Goal: Task Accomplishment & Management: Complete application form

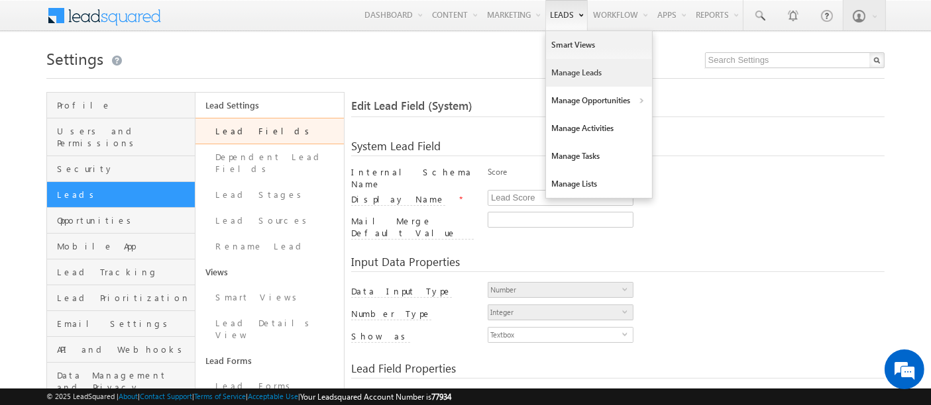
click at [574, 76] on link "Manage Leads" at bounding box center [599, 73] width 106 height 28
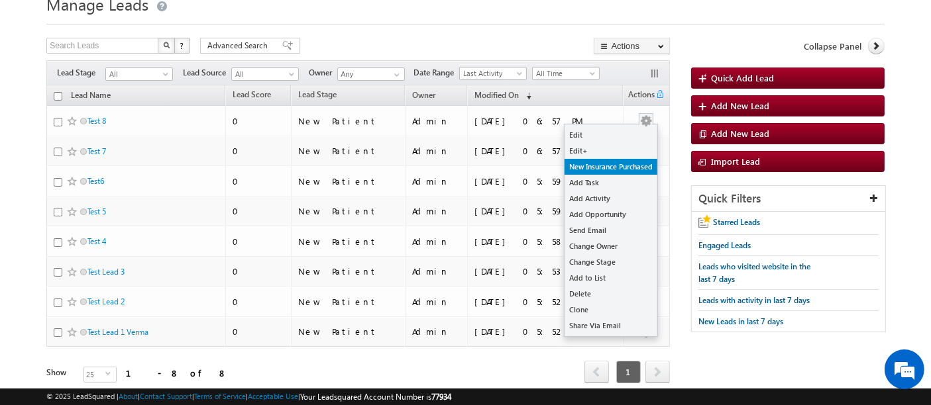
scroll to position [74, 0]
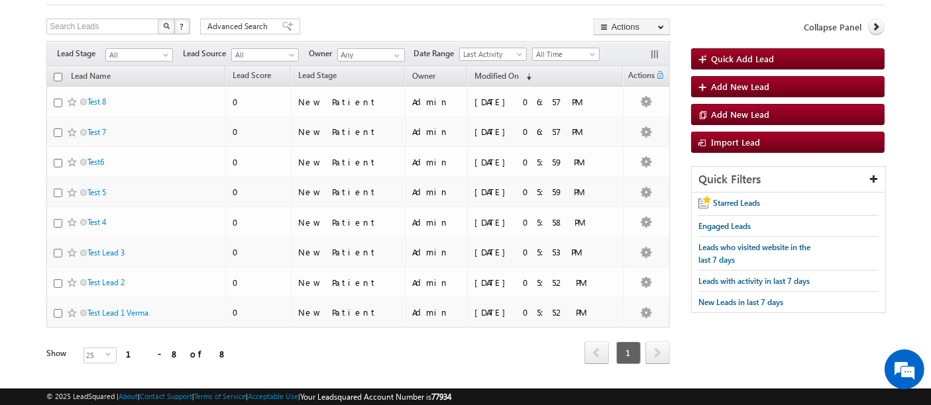
click at [456, 369] on div "Lead Name Lead Score Lead Stage Owner Modified On" at bounding box center [357, 225] width 623 height 319
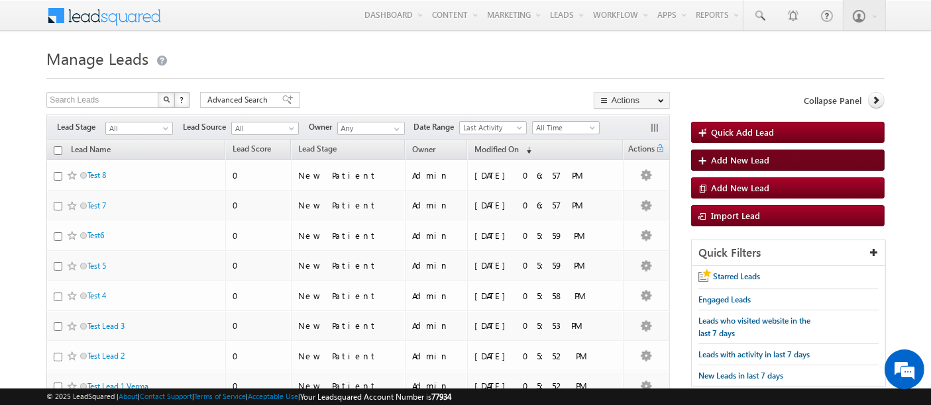
click at [751, 160] on span "Add New Lead" at bounding box center [740, 159] width 58 height 11
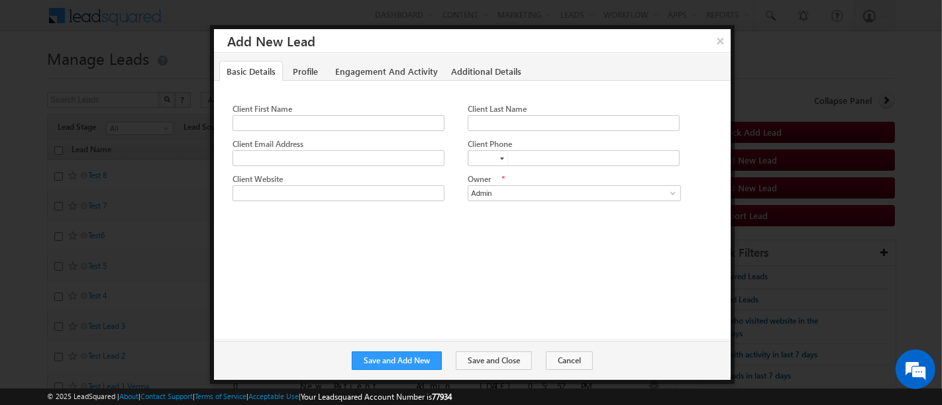
click at [307, 81] on div "Client First Name Client Last Name Client Email Address Client Phone" at bounding box center [472, 149] width 517 height 136
click at [306, 74] on link "Profile" at bounding box center [306, 71] width 40 height 21
click at [259, 74] on link "Basic Details" at bounding box center [251, 71] width 64 height 21
click at [383, 74] on link "Engagement And Activity" at bounding box center [386, 71] width 117 height 21
click at [520, 75] on link "Additional Details" at bounding box center [486, 71] width 85 height 21
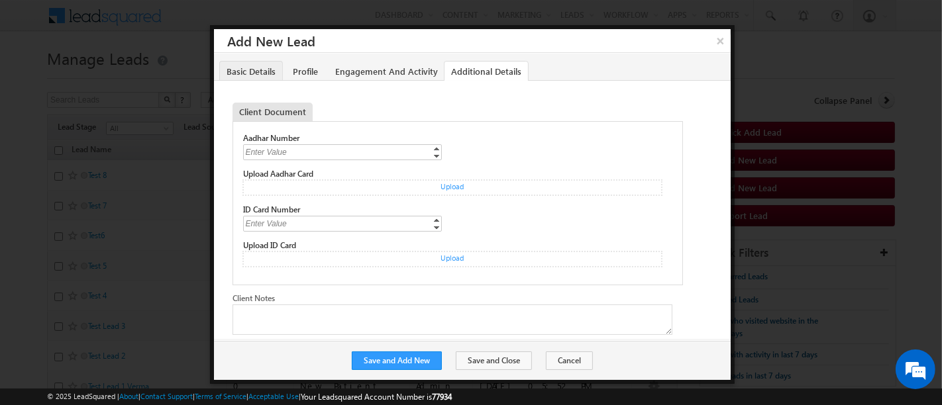
click at [262, 73] on link "Basic Details" at bounding box center [251, 71] width 64 height 21
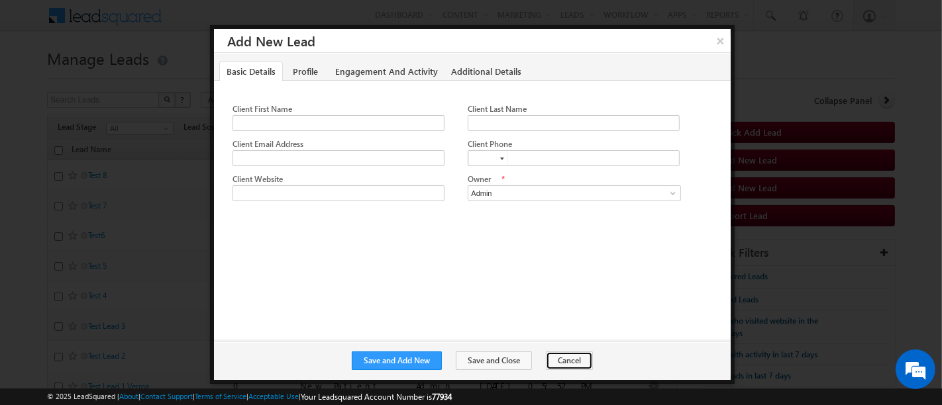
click at [578, 363] on button "Cancel" at bounding box center [569, 361] width 47 height 19
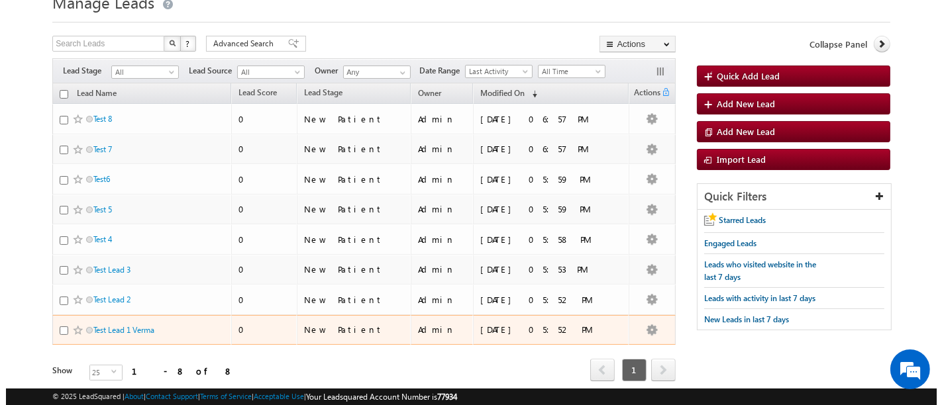
scroll to position [97, 0]
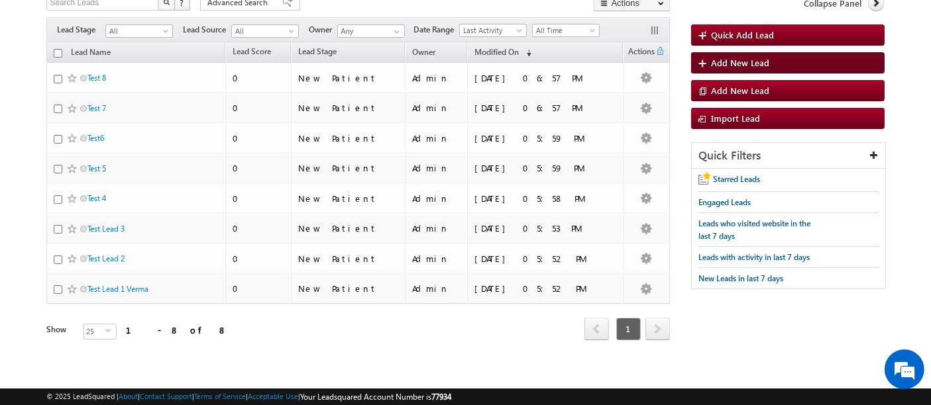
click at [749, 62] on span "Add New Lead" at bounding box center [740, 62] width 58 height 11
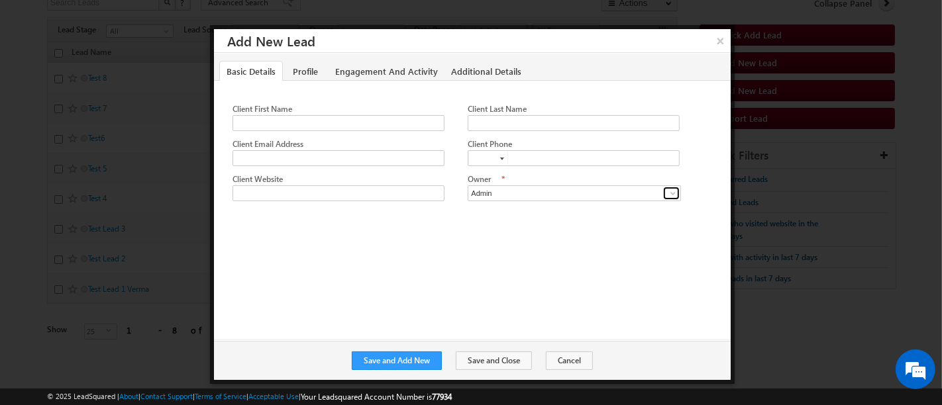
click at [670, 197] on link at bounding box center [671, 193] width 17 height 13
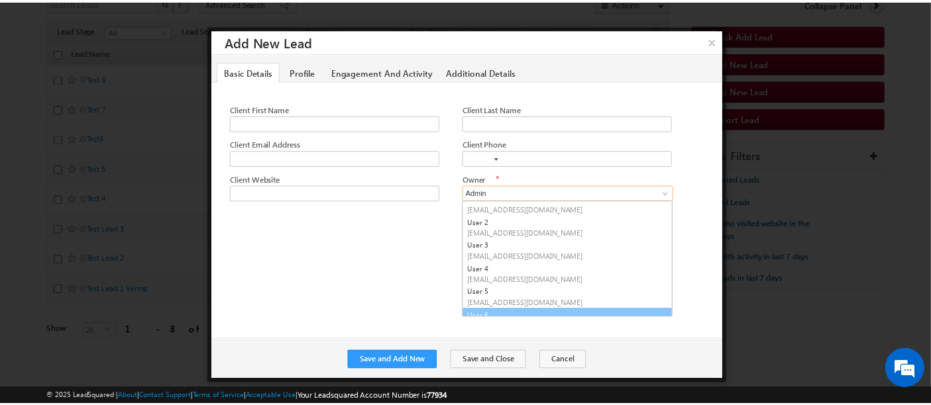
scroll to position [0, 0]
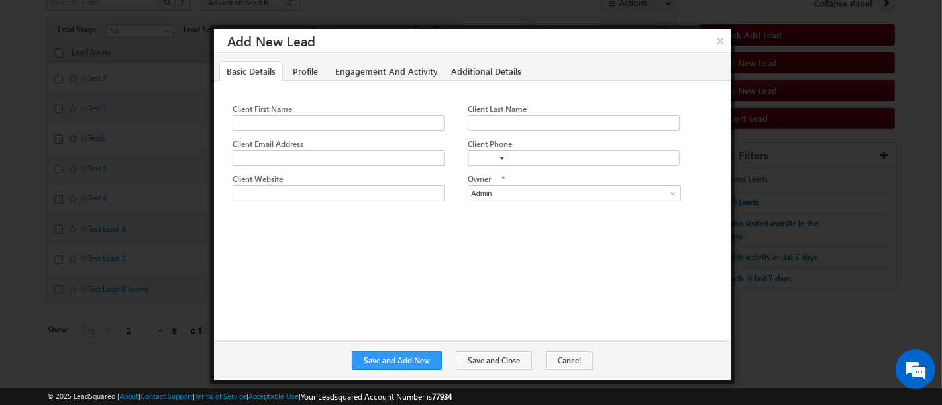
click at [424, 292] on div "Client First Name Client Last Name Client Email Address Client Phone" at bounding box center [472, 209] width 517 height 259
click at [309, 71] on link "Profile" at bounding box center [306, 71] width 40 height 21
click at [377, 72] on link "Engagement And Activity" at bounding box center [386, 71] width 117 height 21
click at [316, 66] on link "Profile" at bounding box center [306, 71] width 40 height 21
click at [439, 118] on span at bounding box center [438, 123] width 11 height 11
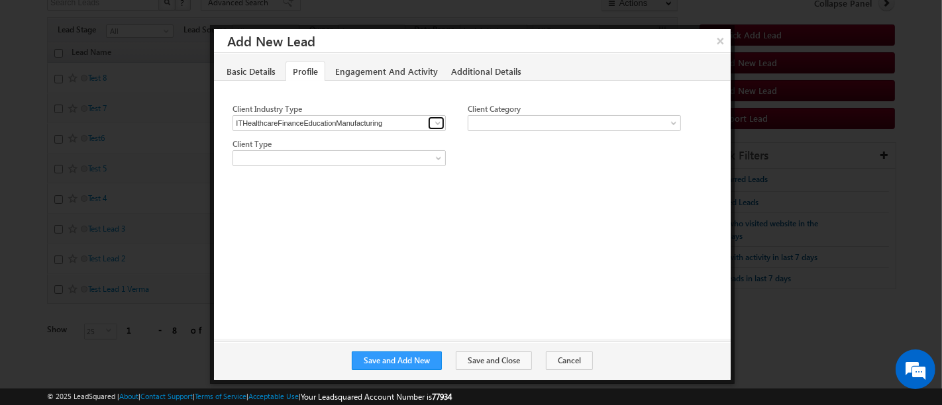
click at [439, 118] on span at bounding box center [438, 123] width 11 height 11
click at [425, 201] on div "Client First Name Client Last Name Client Email Address Client Phone" at bounding box center [472, 209] width 517 height 259
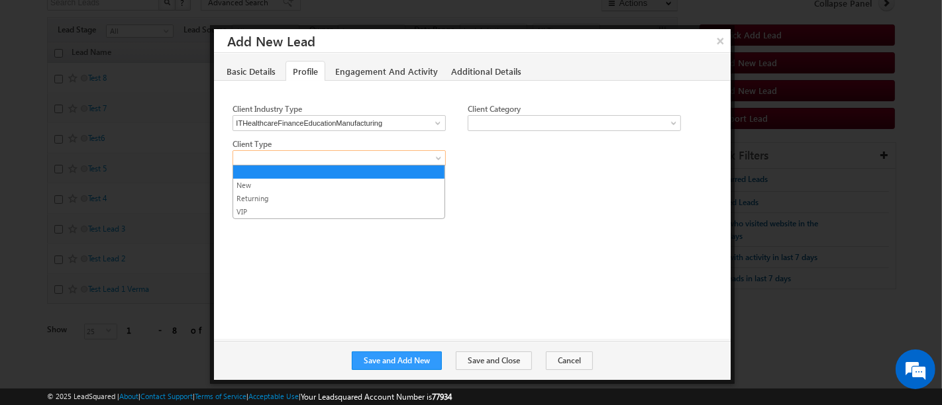
click at [440, 160] on span at bounding box center [440, 161] width 11 height 11
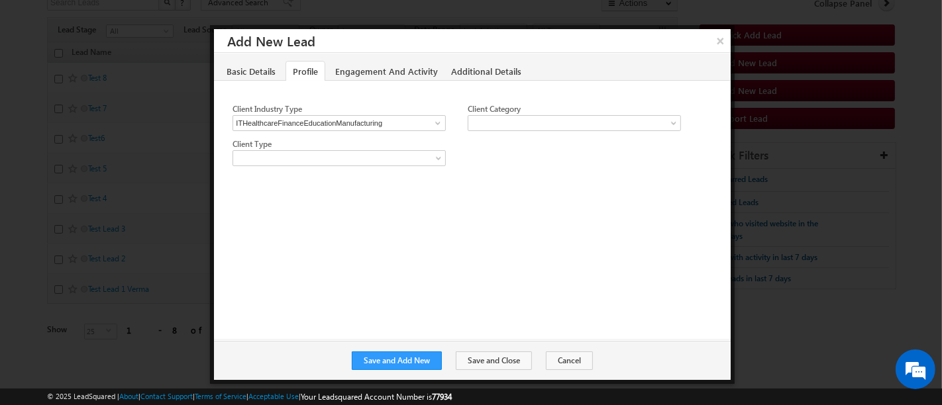
drag, startPoint x: 383, startPoint y: 278, endPoint x: 539, endPoint y: 195, distance: 176.3
click at [384, 275] on div "Client First Name Client Last Name Client Email Address Client Phone" at bounding box center [472, 209] width 517 height 259
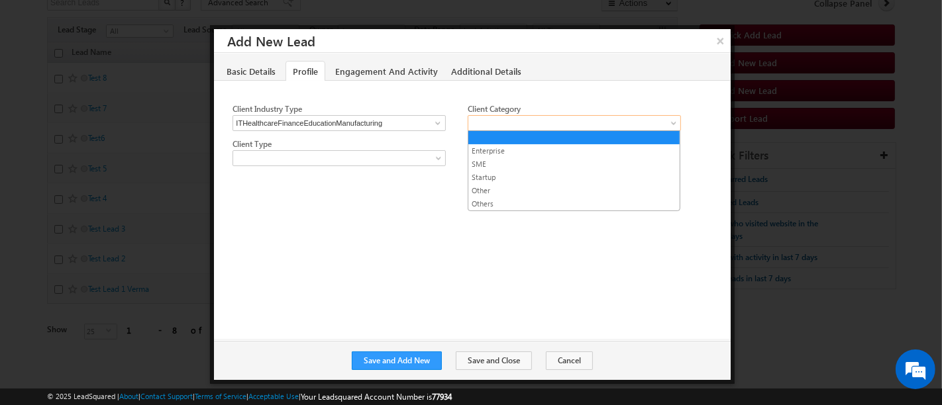
click at [610, 117] on span at bounding box center [570, 123] width 205 height 12
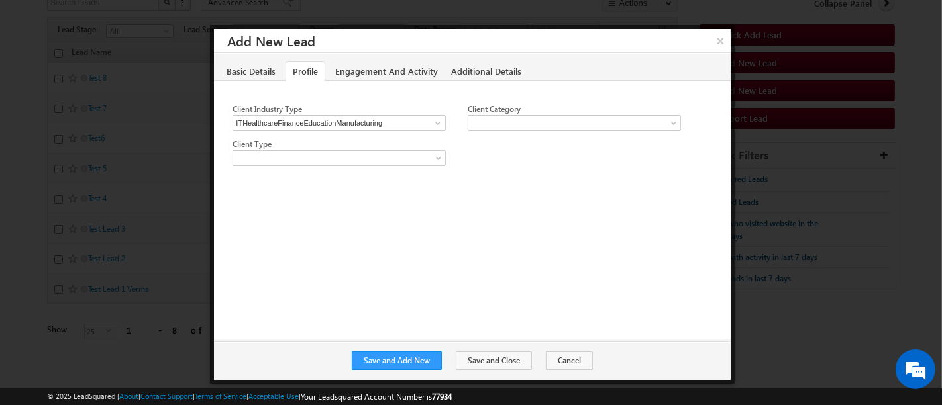
click at [553, 264] on div "Client First Name Client Last Name Client Email Address Client Phone" at bounding box center [472, 209] width 517 height 259
click at [380, 73] on link "Engagement And Activity" at bounding box center [386, 71] width 117 height 21
click at [624, 156] on span "None Selected" at bounding box center [568, 158] width 201 height 15
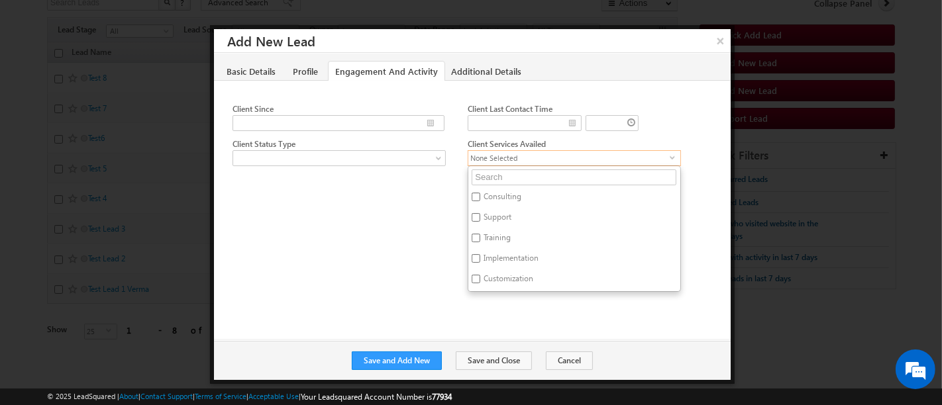
click at [447, 255] on div "Client First Name Client Last Name Client Email Address Client Phone" at bounding box center [472, 209] width 517 height 259
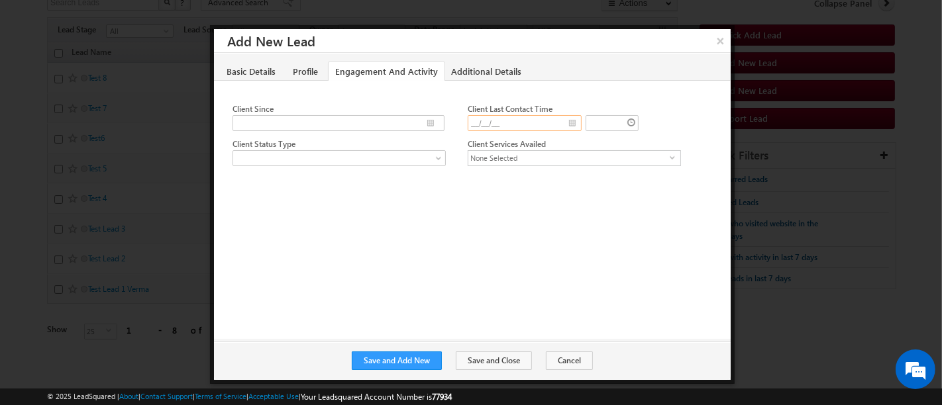
click at [572, 123] on input "__/__/__" at bounding box center [525, 123] width 114 height 16
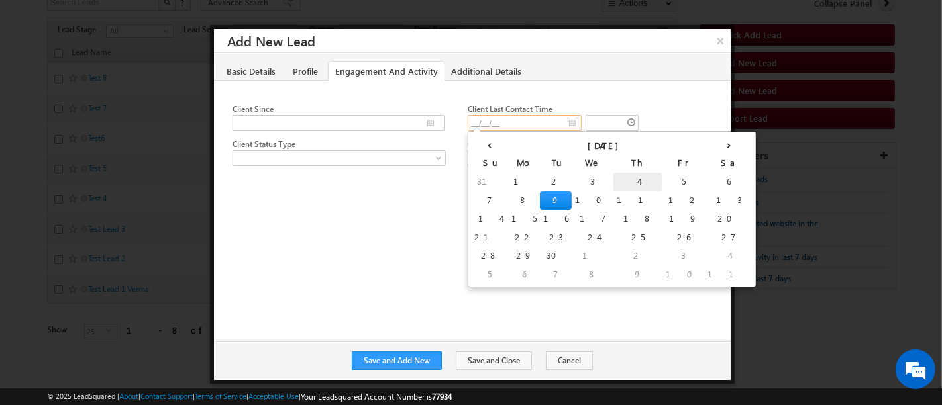
click at [614, 186] on td "4" at bounding box center [638, 182] width 49 height 19
type input "09/04/25"
type input "03:57 PM"
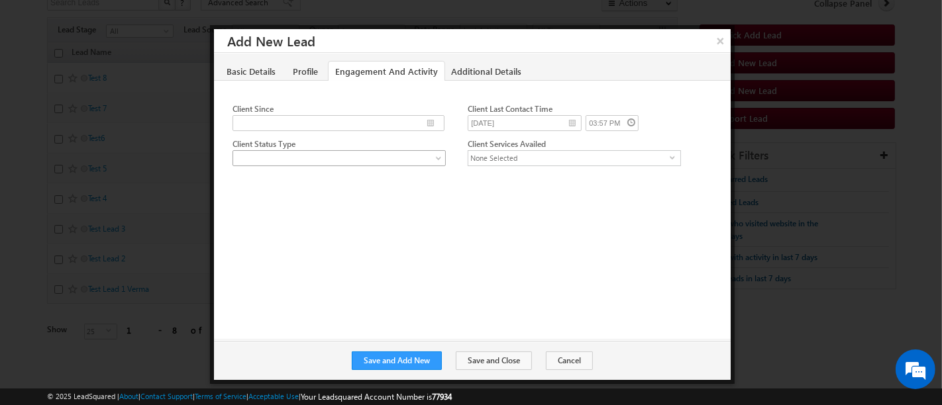
click at [331, 162] on span at bounding box center [335, 158] width 205 height 12
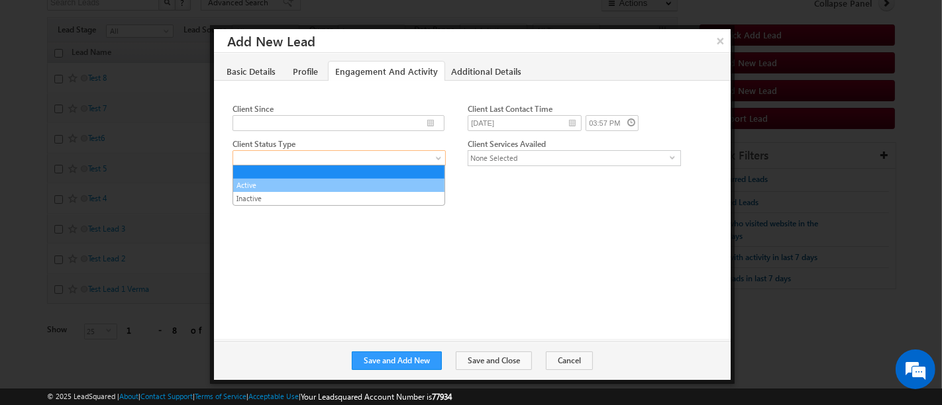
click at [280, 186] on link "Active" at bounding box center [338, 186] width 211 height 12
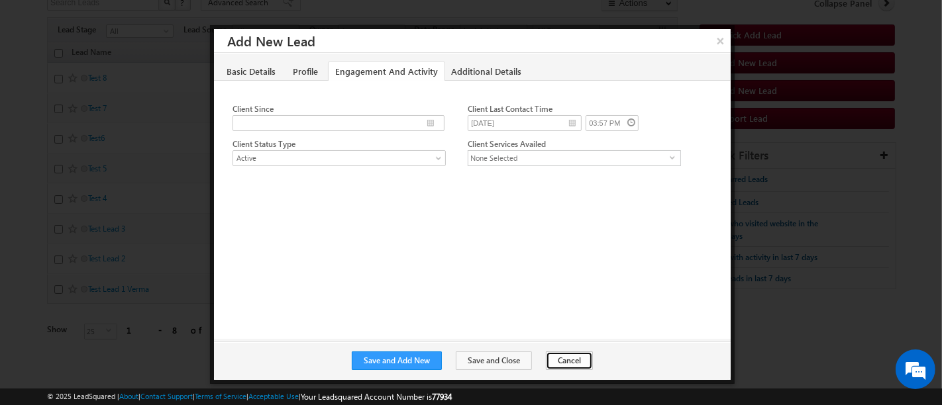
click at [562, 358] on button "Cancel" at bounding box center [569, 361] width 47 height 19
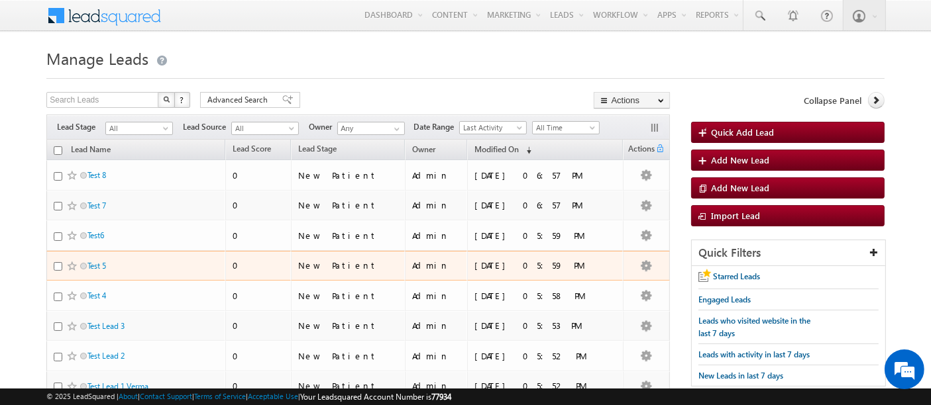
scroll to position [97, 0]
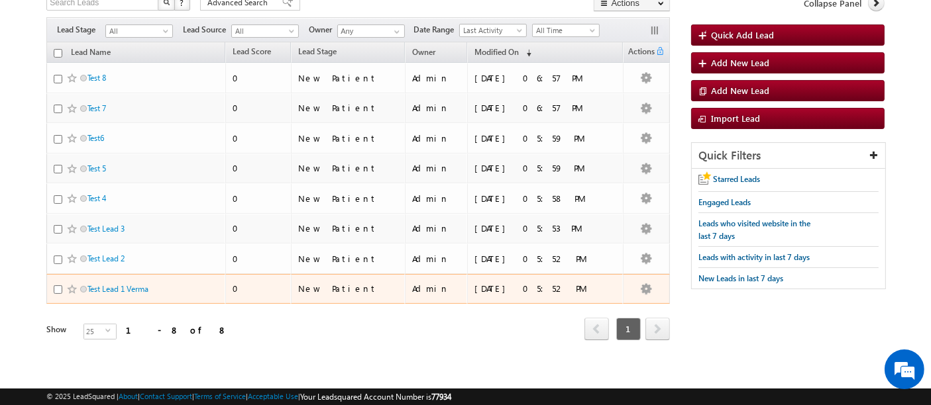
click at [131, 290] on span "Test Lead 1 Verma" at bounding box center [131, 289] width 89 height 13
click at [136, 286] on link "Test Lead 1 Verma" at bounding box center [117, 289] width 61 height 10
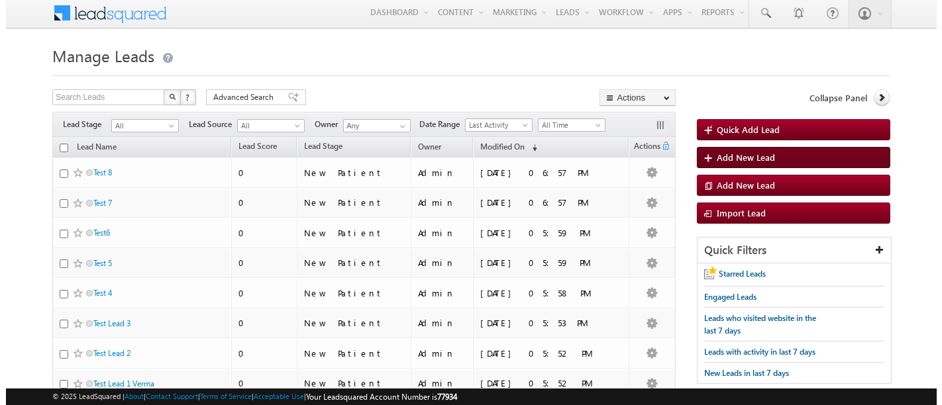
scroll to position [3, 0]
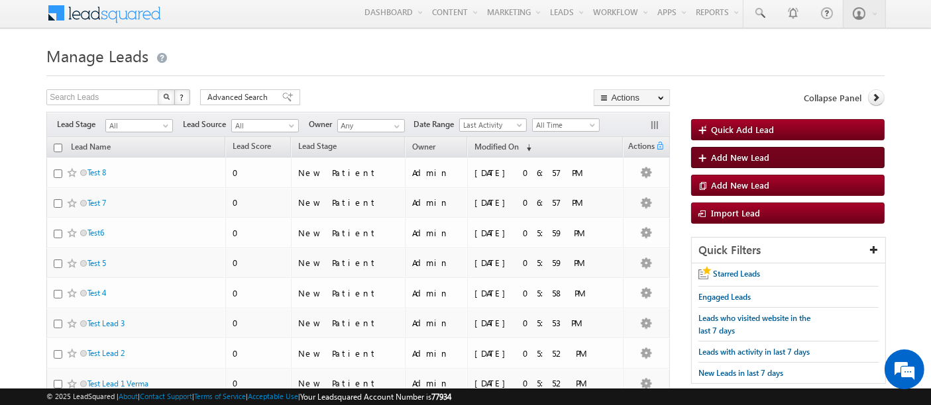
click at [717, 156] on span "Add New Lead" at bounding box center [740, 157] width 58 height 11
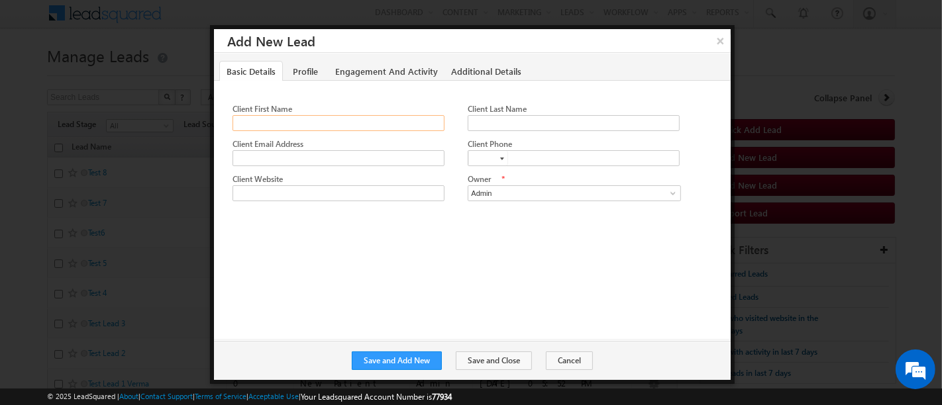
click at [319, 126] on input "Client First Name" at bounding box center [339, 123] width 212 height 16
type input "Savana"
click at [488, 115] on input "Client Last Name" at bounding box center [574, 123] width 212 height 16
type input "[PERSON_NAME]"
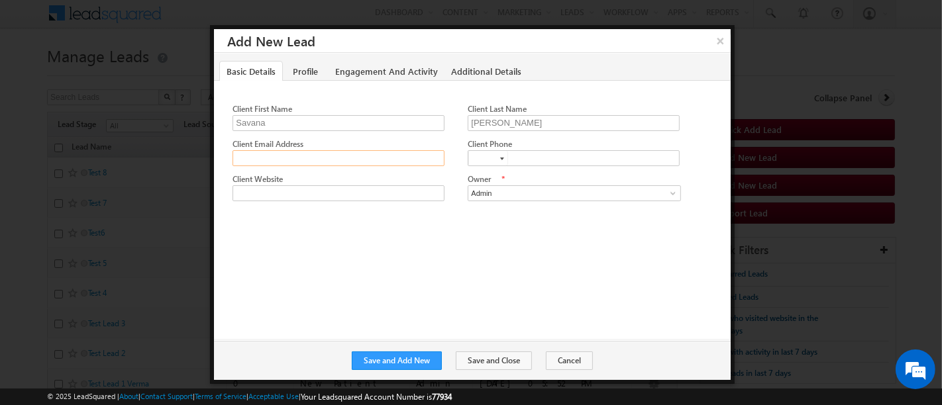
click at [348, 160] on input "Client Email Address" at bounding box center [339, 158] width 212 height 16
type input "savana@gmail.com"
click at [502, 158] on div at bounding box center [502, 159] width 4 height 3
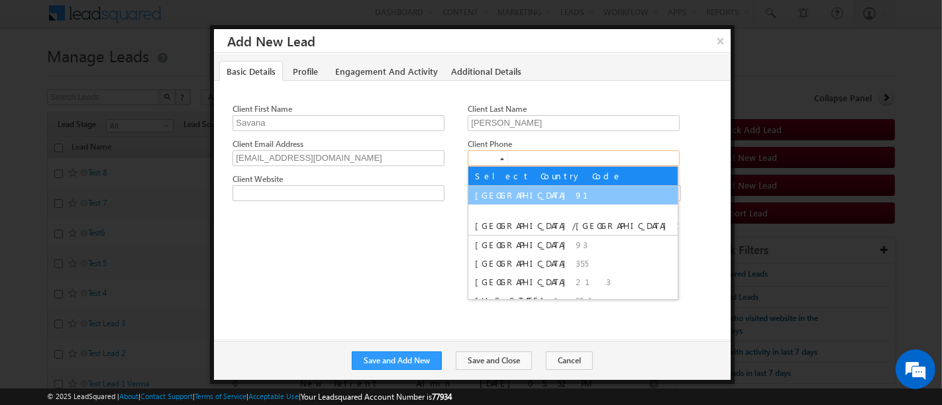
click at [483, 189] on span "India" at bounding box center [523, 194] width 97 height 11
type input "+91"
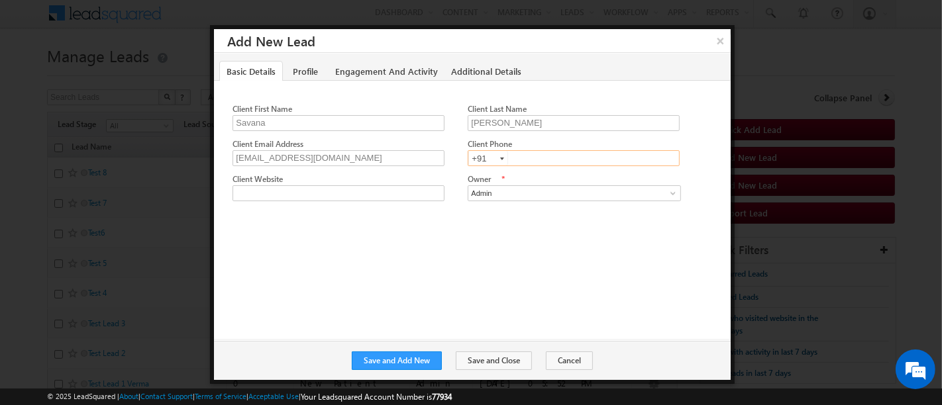
click at [547, 154] on input "text" at bounding box center [574, 158] width 212 height 16
type input "8602546778"
click at [295, 195] on input "Client Website" at bounding box center [339, 194] width 212 height 16
click at [310, 74] on link "Profile" at bounding box center [306, 71] width 40 height 21
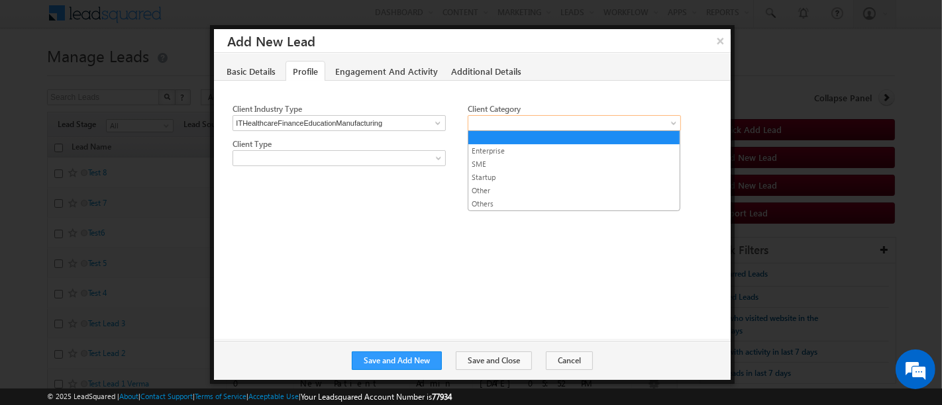
click at [501, 122] on span at bounding box center [570, 123] width 205 height 12
click at [487, 177] on link "Startup" at bounding box center [573, 178] width 211 height 12
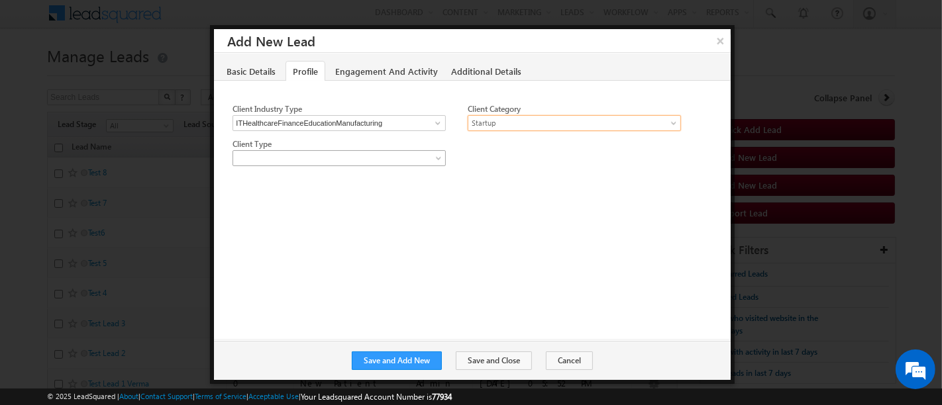
click at [440, 156] on span at bounding box center [440, 161] width 11 height 11
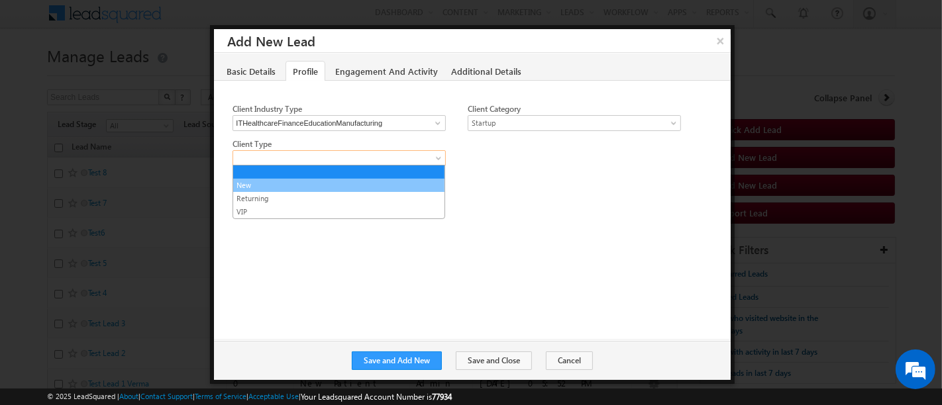
click at [260, 185] on link "New" at bounding box center [338, 186] width 211 height 12
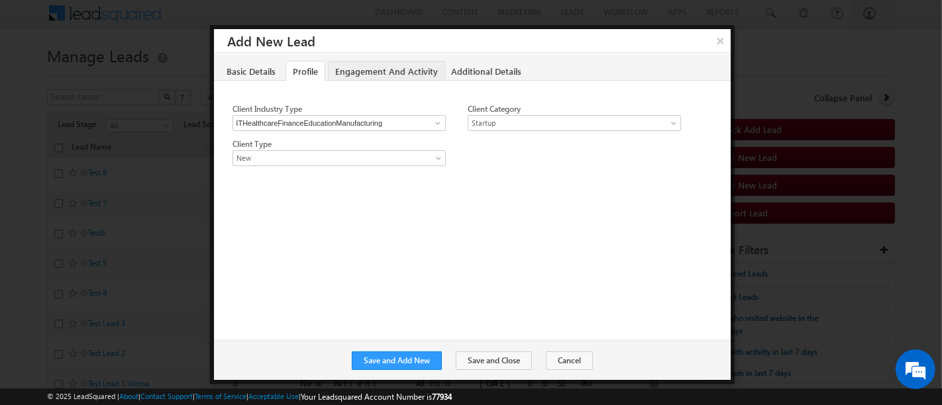
click at [401, 71] on link "Engagement And Activity" at bounding box center [386, 71] width 117 height 21
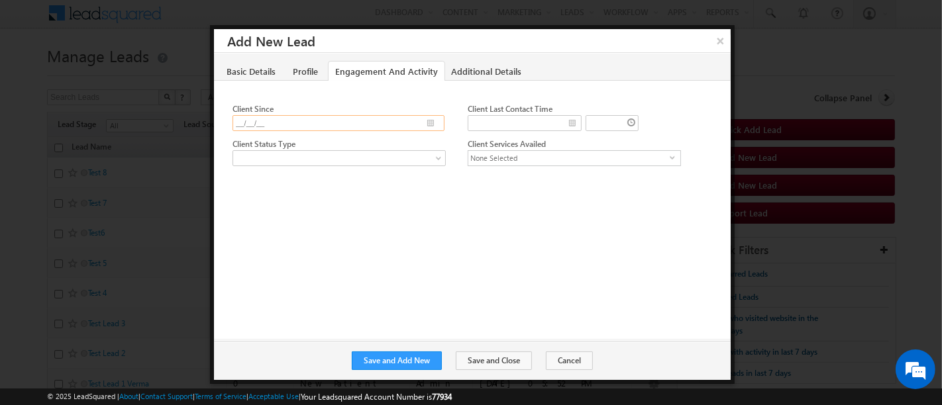
click at [429, 123] on input "__/__/__" at bounding box center [339, 123] width 212 height 16
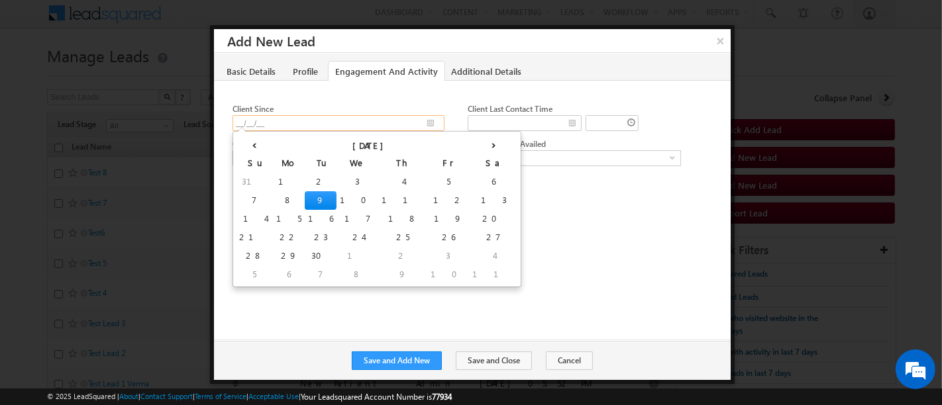
click at [305, 198] on td "9" at bounding box center [321, 200] width 32 height 19
type input "[DATE]"
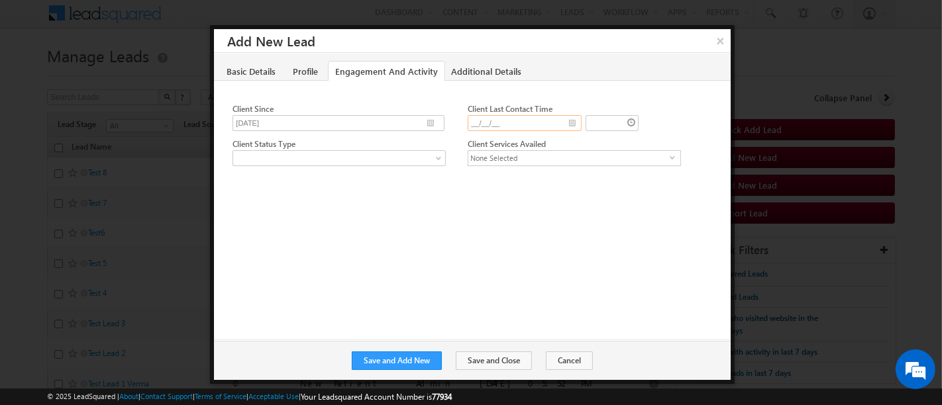
click at [574, 126] on input "__/__/__" at bounding box center [525, 123] width 114 height 16
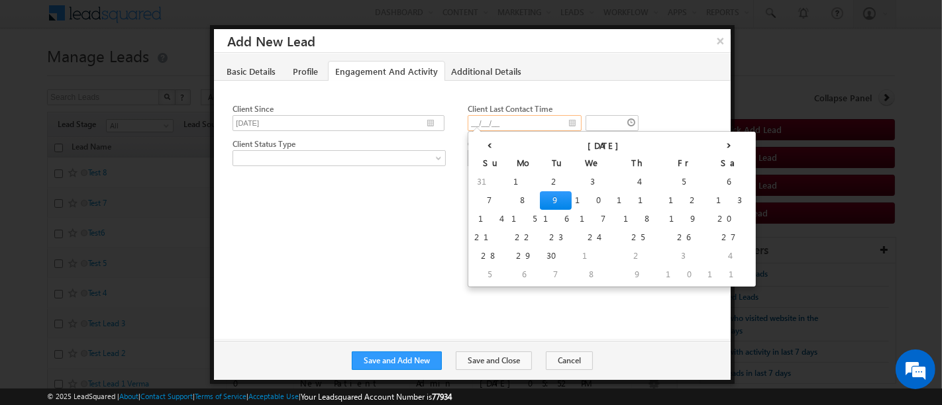
click at [540, 203] on td "9" at bounding box center [556, 200] width 32 height 19
type input "[DATE]"
type input "04:00 PM"
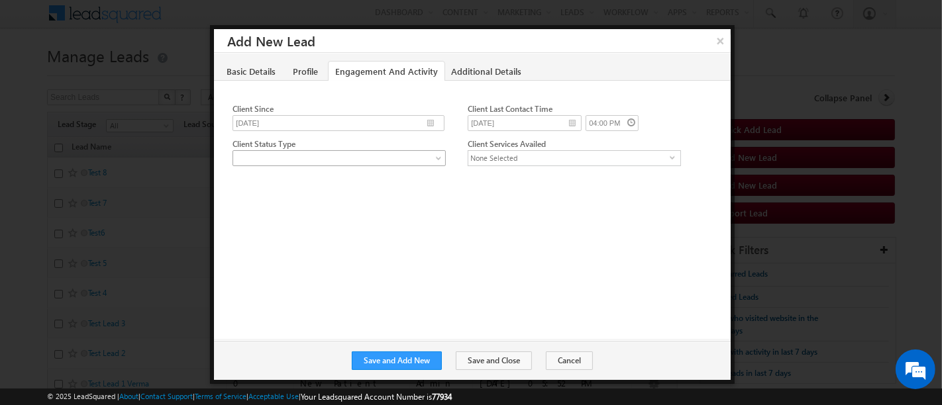
click at [286, 162] on span at bounding box center [335, 158] width 205 height 12
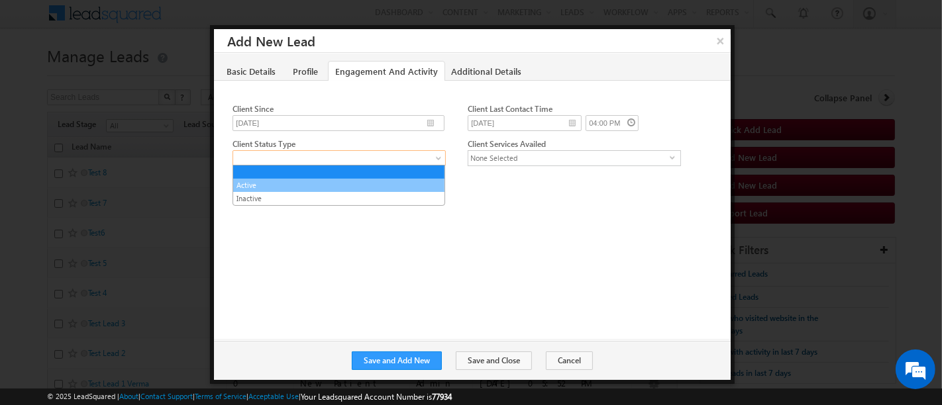
click at [246, 182] on link "Active" at bounding box center [338, 186] width 211 height 12
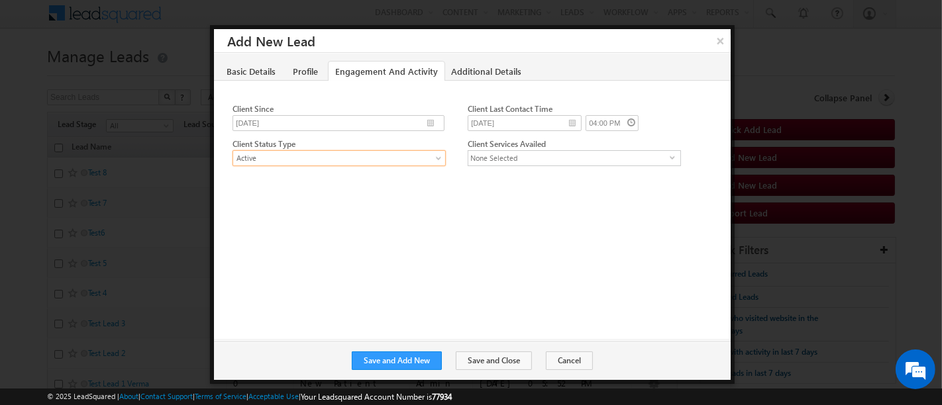
click at [649, 156] on span "None Selected" at bounding box center [568, 158] width 201 height 15
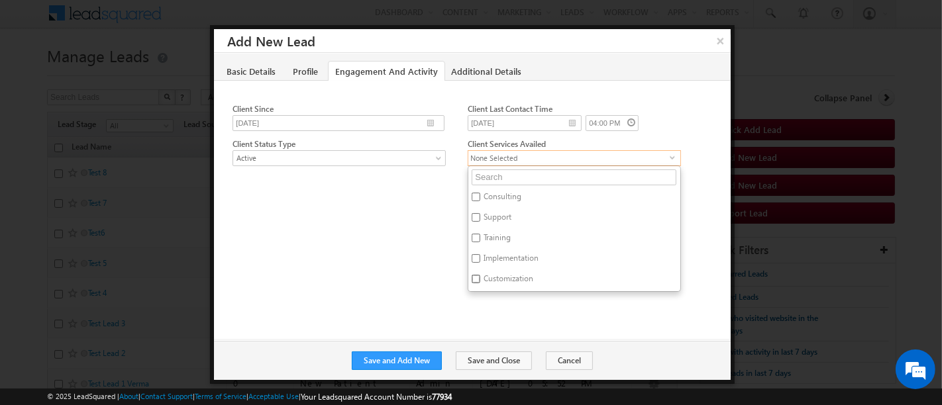
click at [478, 278] on input "Customization" at bounding box center [476, 279] width 9 height 9
checkbox input "true"
click at [416, 198] on div "Client First Name Savana Client Last Name Sharma Client Email Address savana@gm…" at bounding box center [472, 209] width 517 height 259
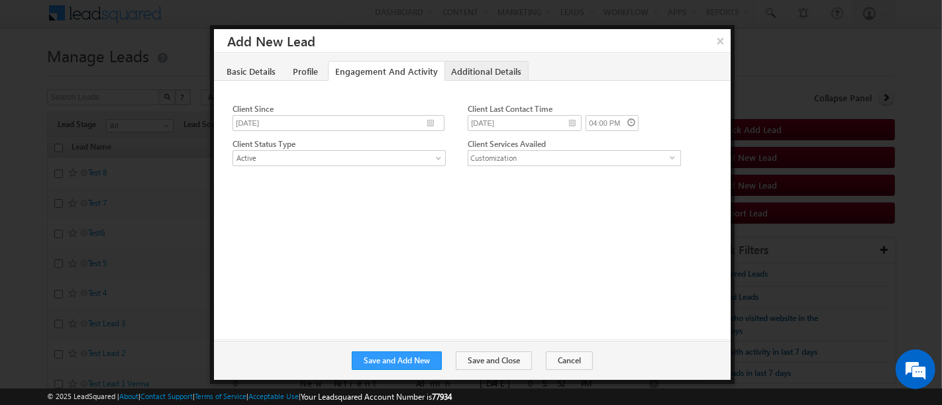
click at [488, 72] on link "Additional Details" at bounding box center [486, 71] width 85 height 21
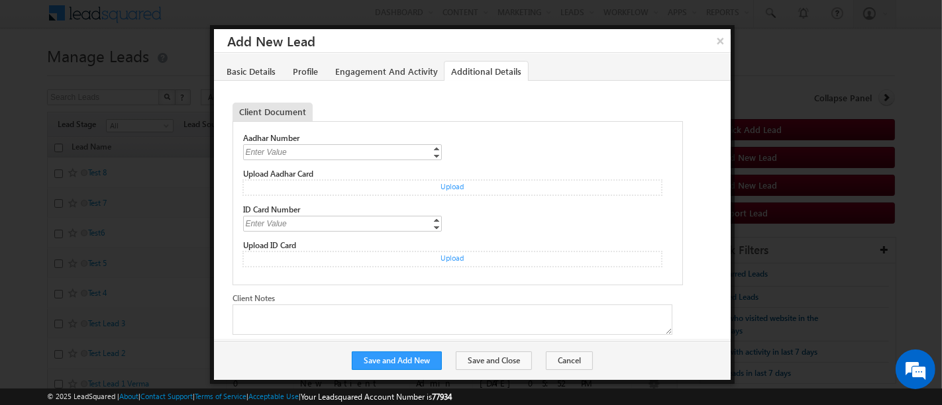
click at [321, 152] on div "Enter Value" at bounding box center [343, 151] width 200 height 15
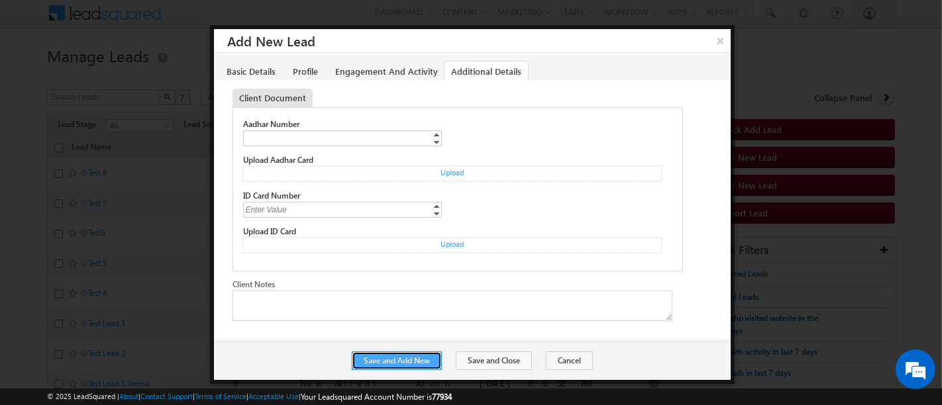
click at [427, 359] on button "Save and Add New" at bounding box center [397, 361] width 90 height 19
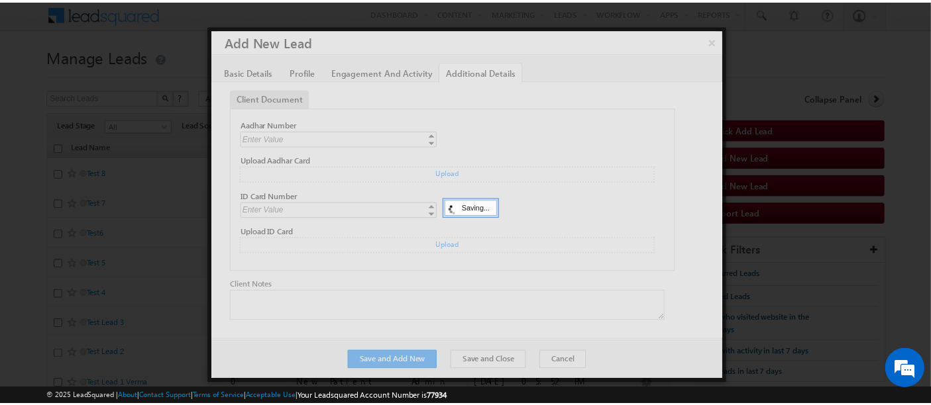
scroll to position [0, 0]
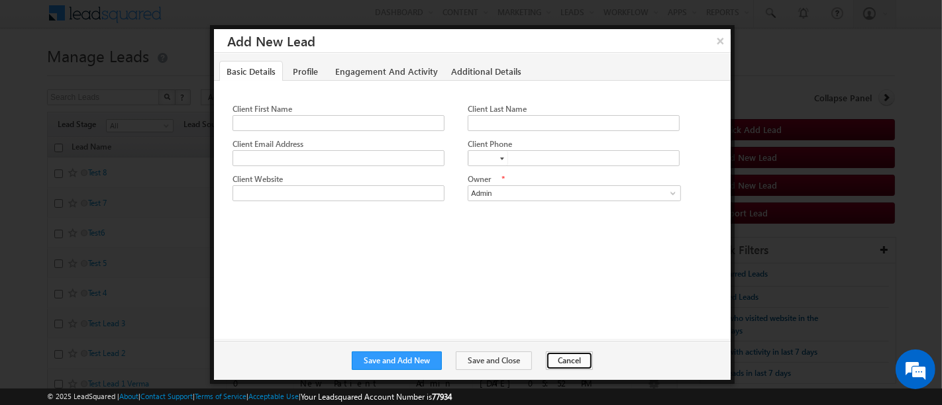
click at [548, 364] on button "Cancel" at bounding box center [569, 361] width 47 height 19
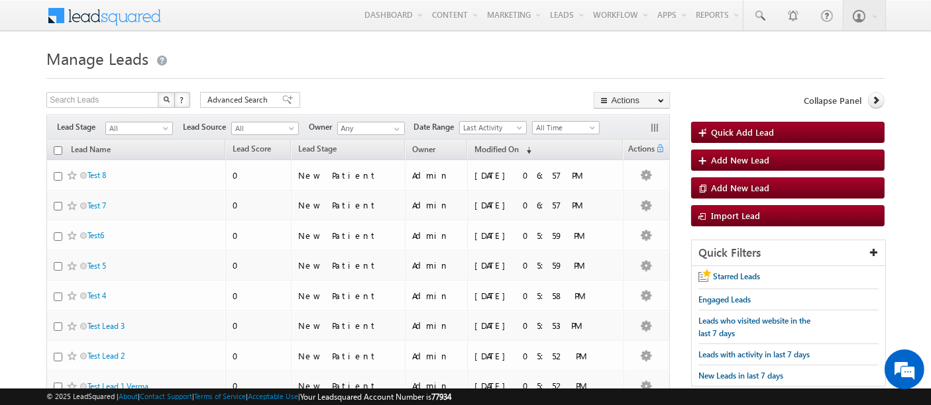
scroll to position [97, 0]
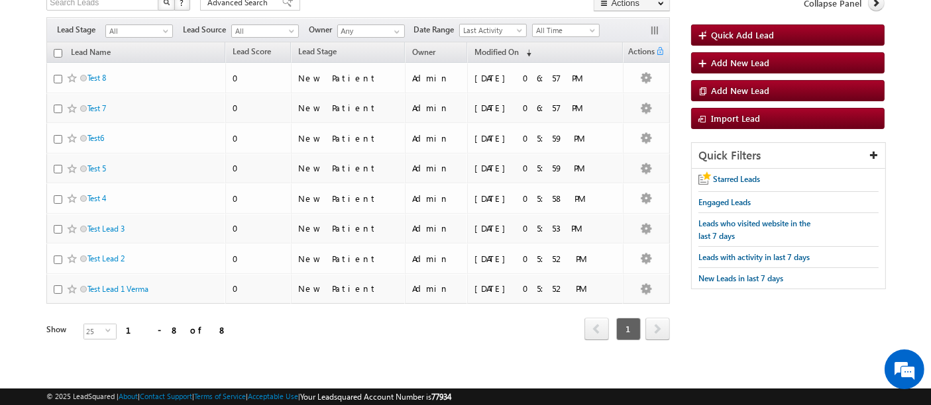
click at [661, 323] on span "next" at bounding box center [657, 329] width 25 height 23
click at [105, 328] on span "select" at bounding box center [110, 331] width 11 height 6
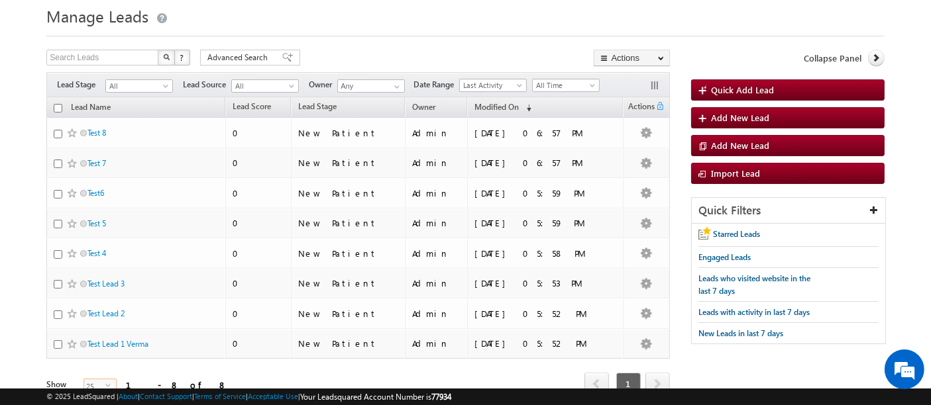
scroll to position [24, 0]
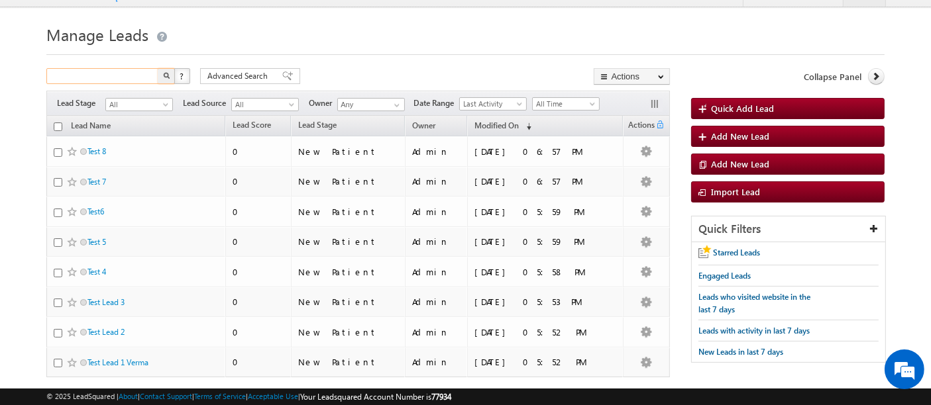
click at [133, 83] on input "text" at bounding box center [102, 76] width 113 height 16
type input "Savana"
click at [166, 79] on button "button" at bounding box center [166, 76] width 17 height 16
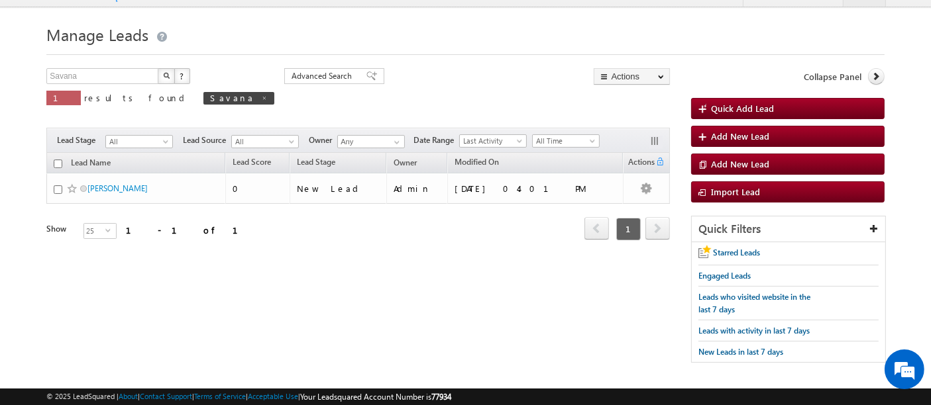
scroll to position [23, 0]
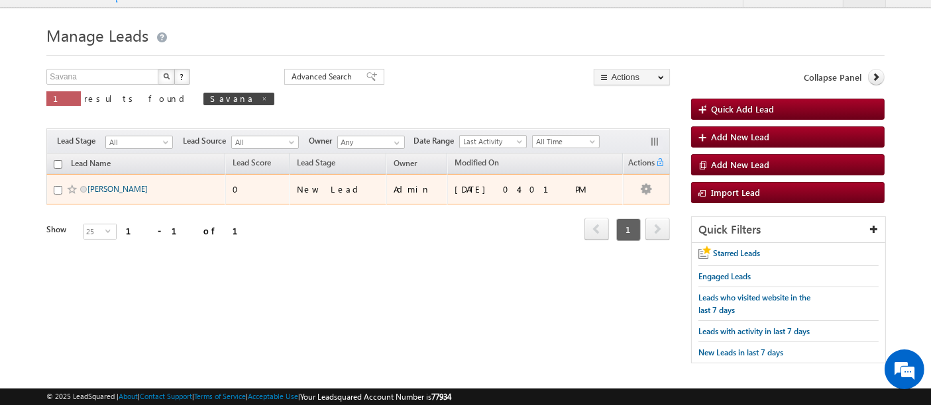
click at [123, 187] on link "[PERSON_NAME]" at bounding box center [117, 189] width 60 height 10
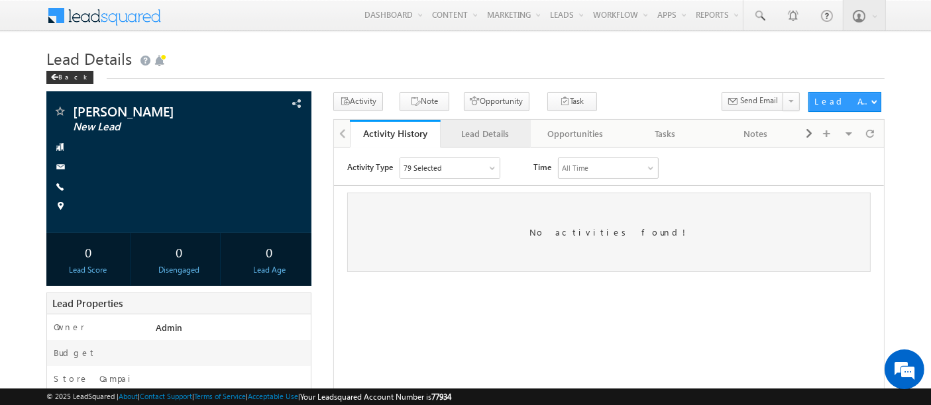
click at [500, 139] on div "Lead Details" at bounding box center [485, 134] width 68 height 16
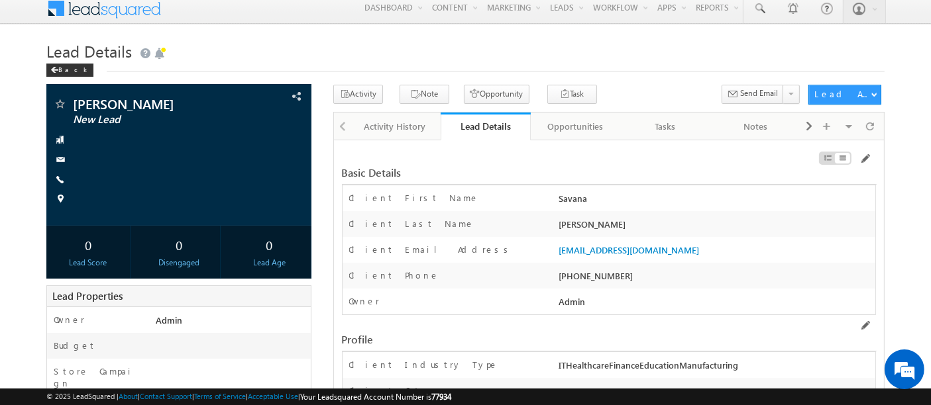
scroll to position [6, 0]
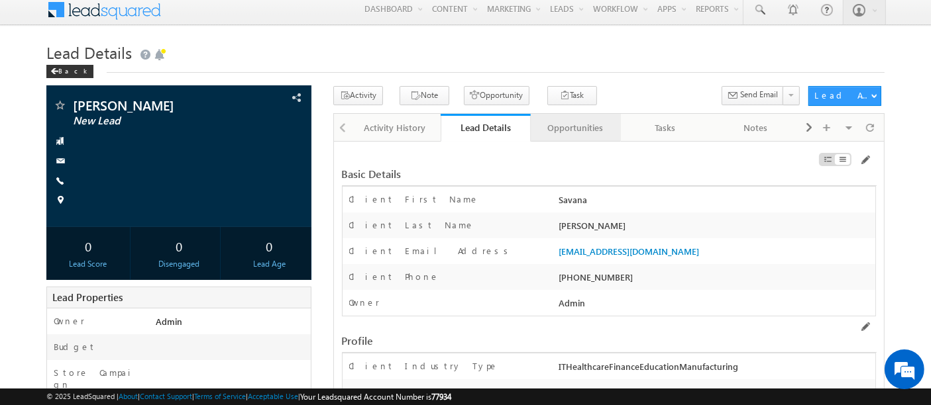
click at [570, 129] on div "Opportunities" at bounding box center [575, 128] width 68 height 16
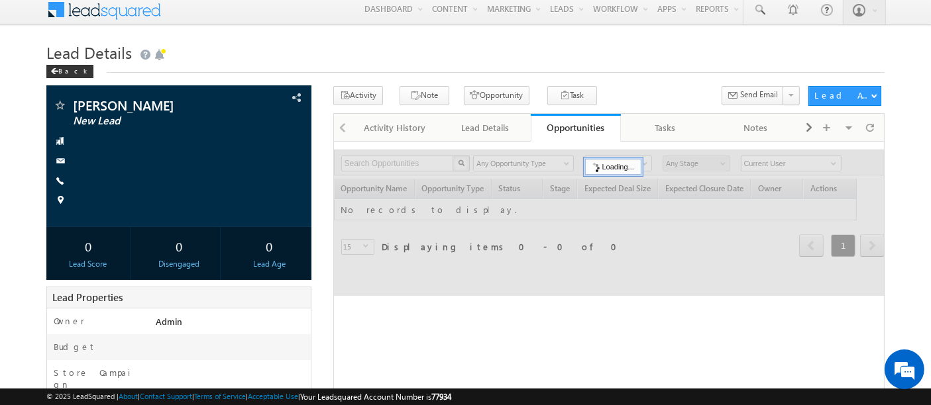
scroll to position [0, 0]
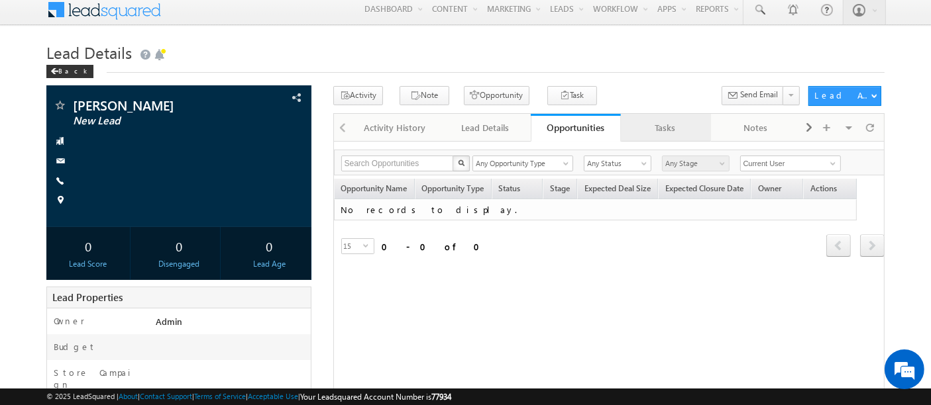
click at [671, 122] on div "Tasks" at bounding box center [665, 128] width 68 height 16
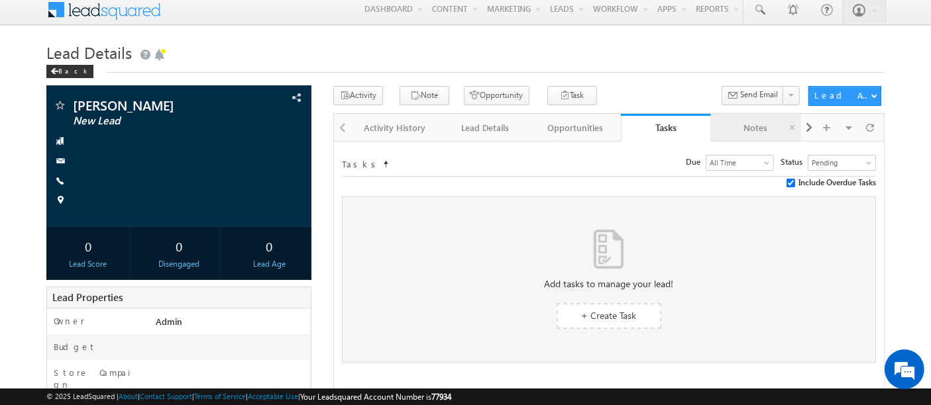
click at [782, 126] on div "Notes" at bounding box center [755, 128] width 68 height 16
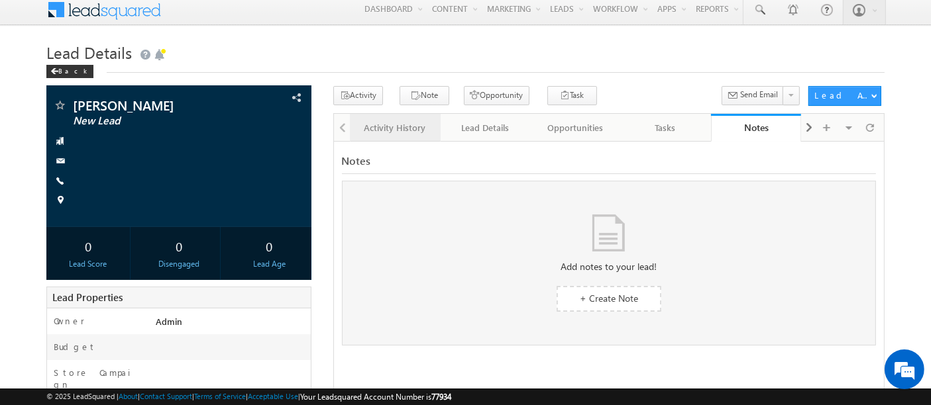
click at [365, 125] on div "Activity History" at bounding box center [394, 128] width 68 height 16
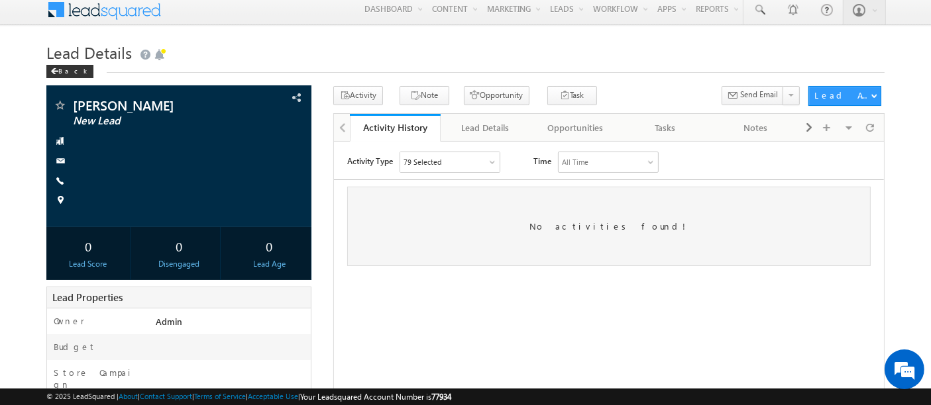
click at [497, 161] on div "79 Selected" at bounding box center [449, 162] width 99 height 20
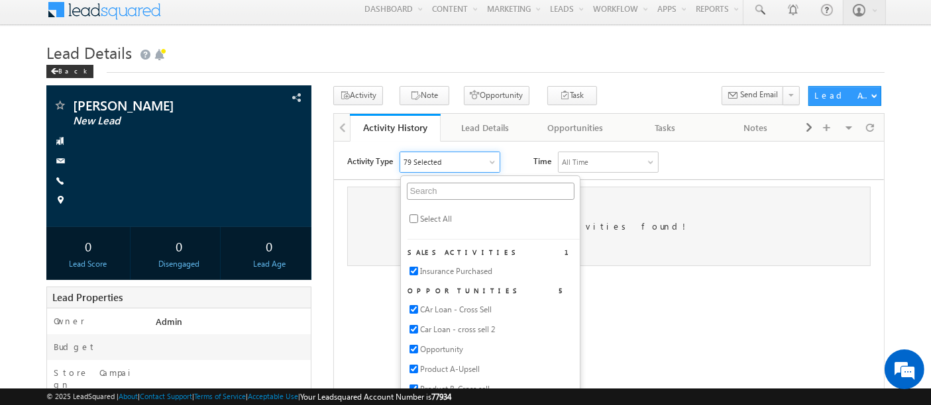
click at [497, 161] on div "79 Selected" at bounding box center [449, 162] width 99 height 20
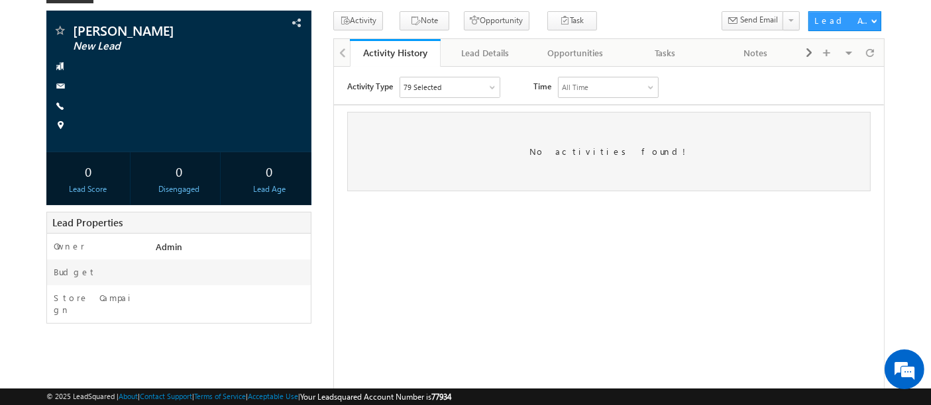
scroll to position [80, 0]
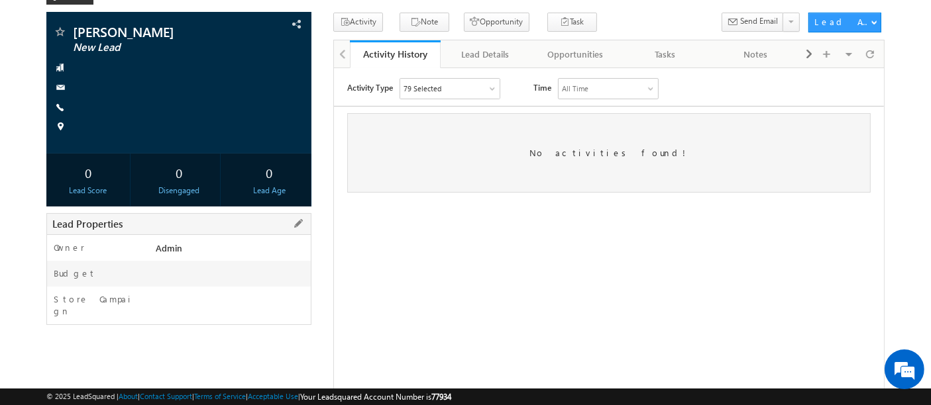
click at [111, 301] on label "Store Campaign" at bounding box center [98, 306] width 89 height 24
click at [95, 290] on div "Store Campaign" at bounding box center [179, 306] width 264 height 38
click at [93, 245] on div "Owner *" at bounding box center [99, 251] width 105 height 19
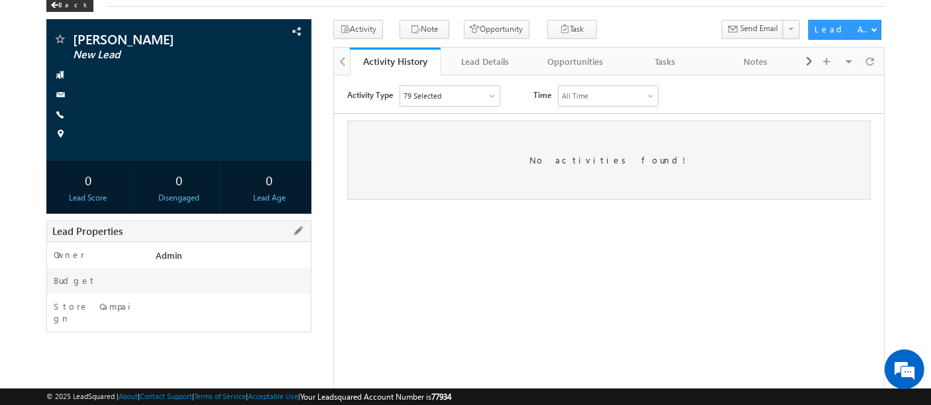
scroll to position [0, 0]
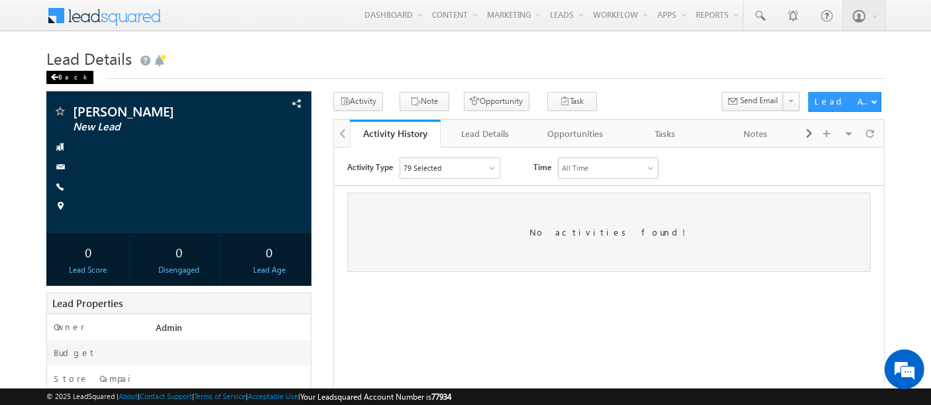
click at [65, 77] on div "Back" at bounding box center [69, 77] width 47 height 13
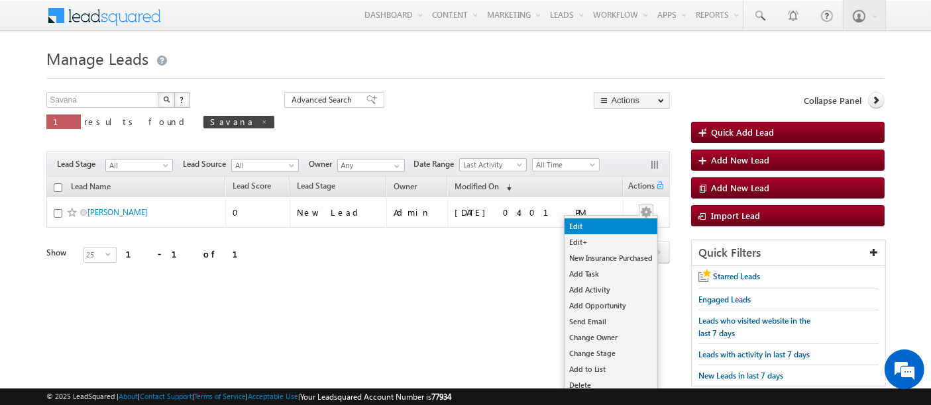
click at [588, 230] on link "Edit" at bounding box center [610, 227] width 93 height 16
checkbox input "true"
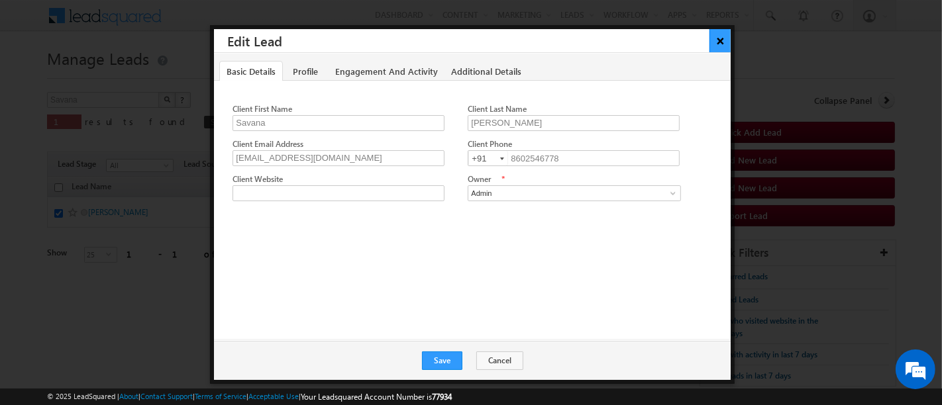
click at [729, 34] on button "×" at bounding box center [721, 40] width 22 height 23
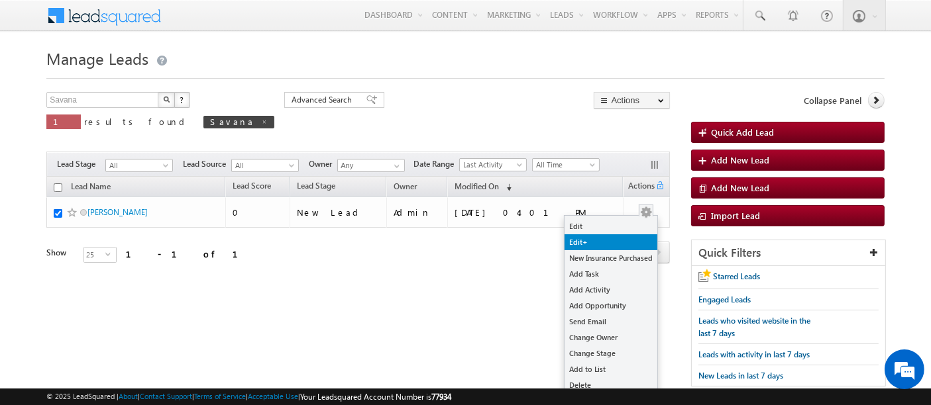
click at [591, 248] on link "Edit+" at bounding box center [610, 243] width 93 height 16
click at [605, 254] on link "New Insurance Purchased" at bounding box center [610, 258] width 93 height 16
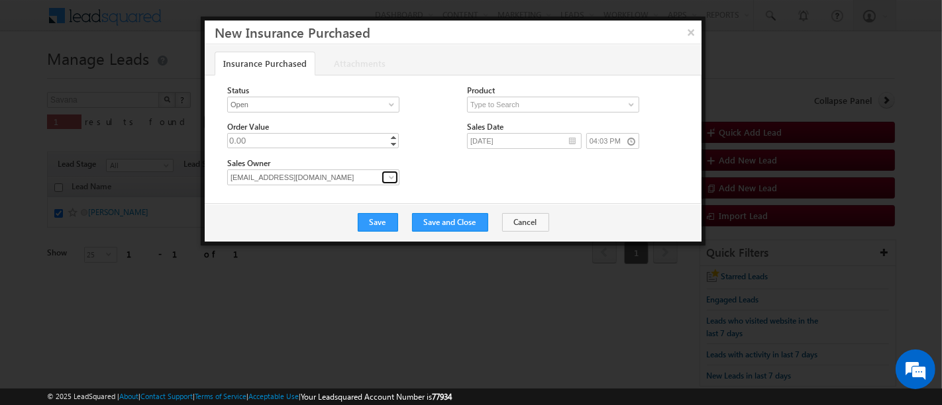
click at [392, 180] on span at bounding box center [391, 177] width 11 height 11
click at [478, 164] on div "Sales Owner [EMAIL_ADDRESS][DOMAIN_NAME] [EMAIL_ADDRESS][DOMAIN_NAME] Admin Sys…" at bounding box center [464, 173] width 474 height 33
click at [517, 225] on button "Cancel" at bounding box center [525, 222] width 47 height 19
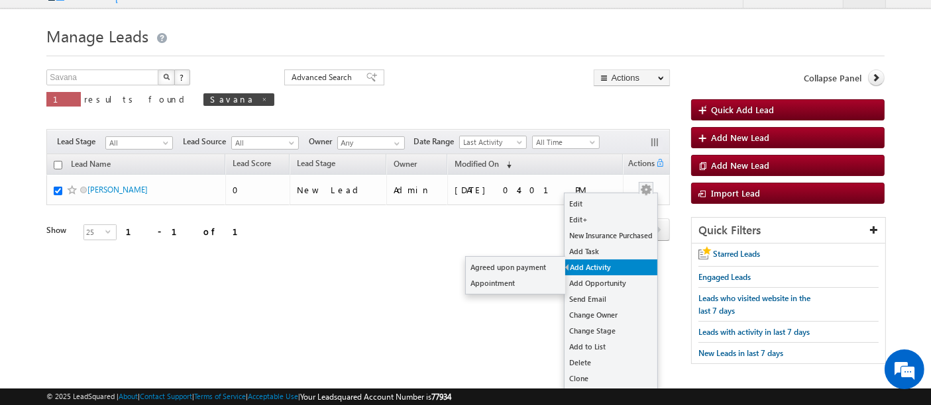
scroll to position [34, 0]
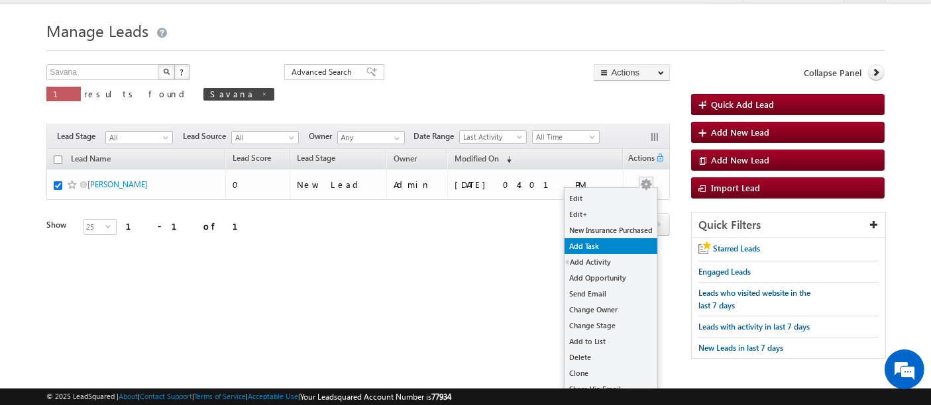
click at [604, 250] on link "Add Task" at bounding box center [610, 247] width 93 height 16
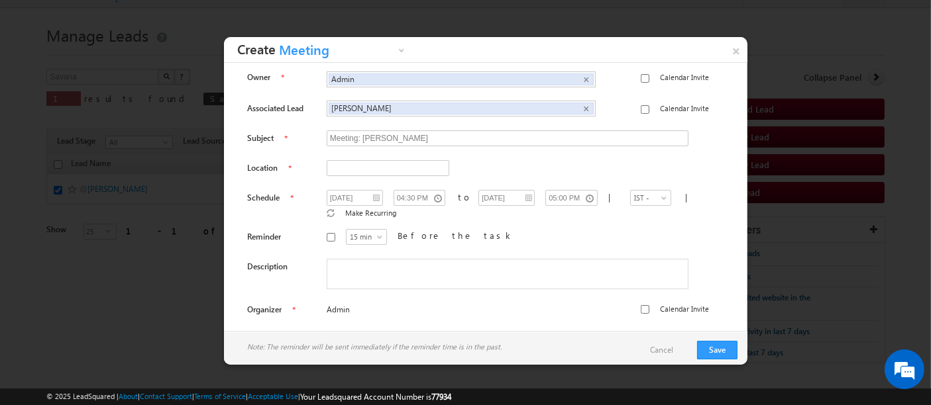
scroll to position [3, 0]
click at [641, 305] on input "Calendar Invite" at bounding box center [645, 309] width 9 height 9
checkbox input "true"
click at [371, 168] on input "text" at bounding box center [388, 168] width 123 height 16
type input "office"
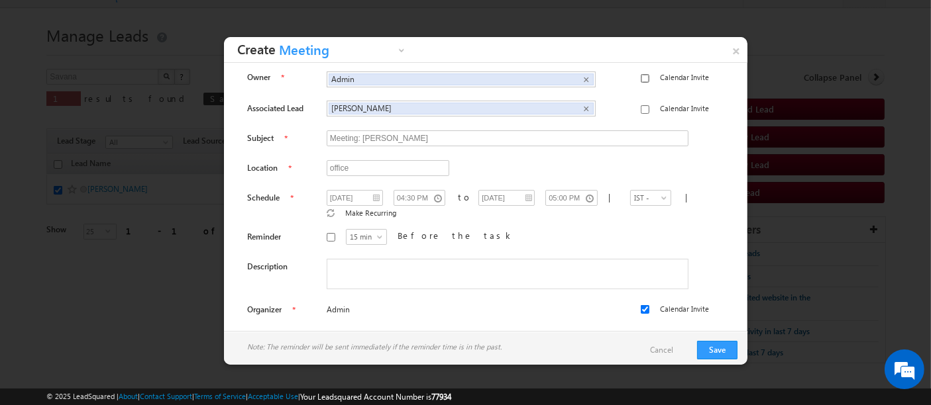
click at [641, 74] on input "Calendar Invite" at bounding box center [645, 78] width 9 height 9
checkbox input "true"
click at [641, 102] on div "Calendar Invite" at bounding box center [675, 104] width 68 height 27
click at [327, 233] on input "Before the task" at bounding box center [331, 237] width 9 height 9
checkbox input "true"
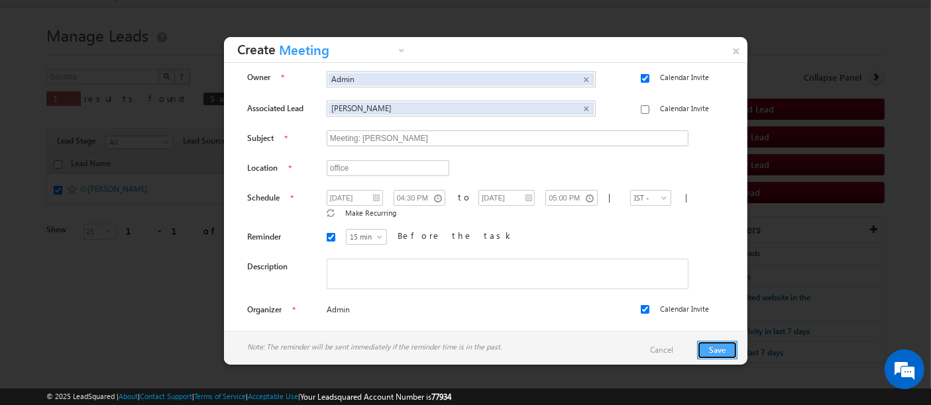
click at [709, 352] on button "Save" at bounding box center [717, 350] width 40 height 19
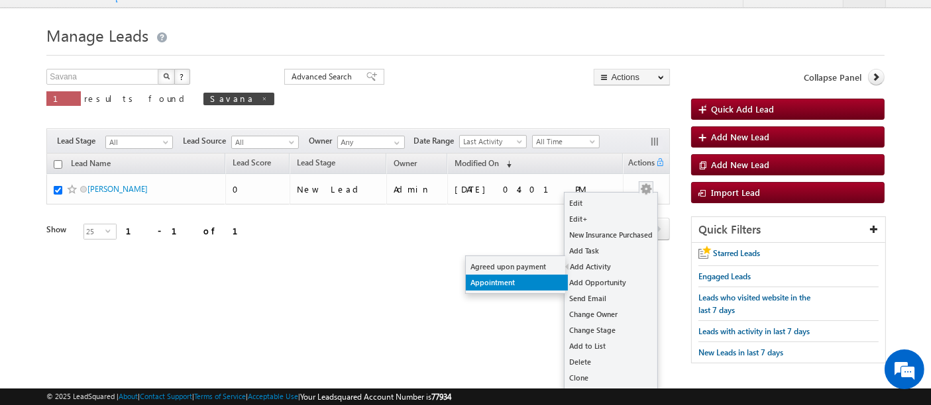
click at [482, 291] on link "Appointment" at bounding box center [517, 283] width 102 height 16
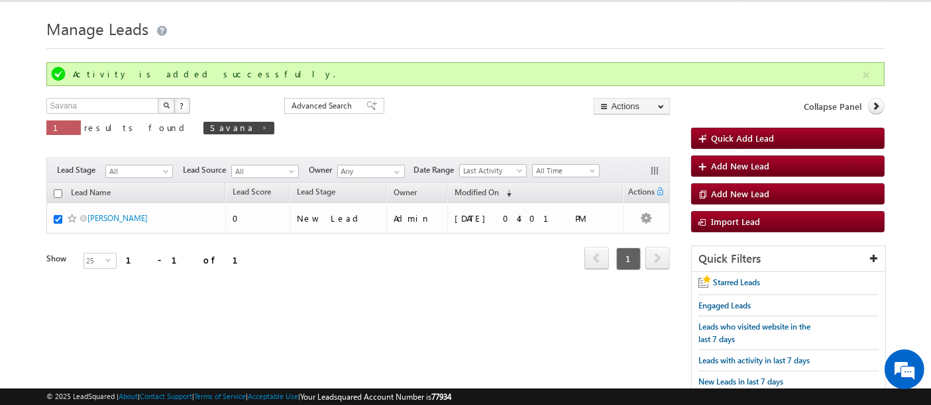
scroll to position [59, 0]
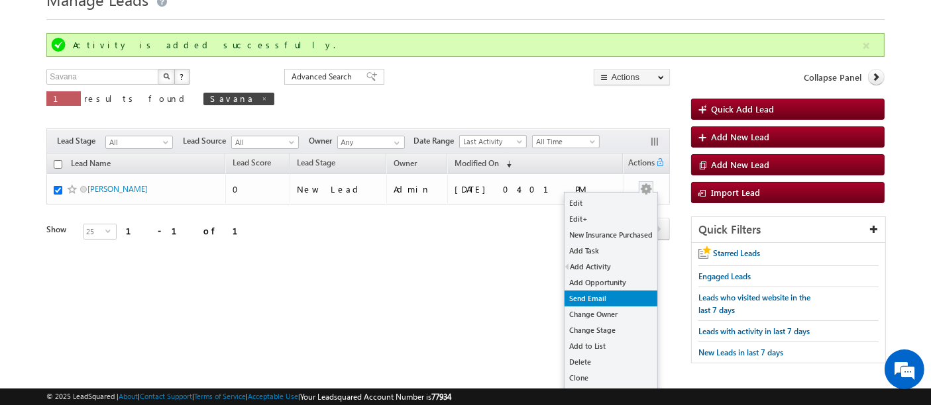
click at [604, 307] on link "Send Email" at bounding box center [610, 299] width 93 height 16
checkbox input "true"
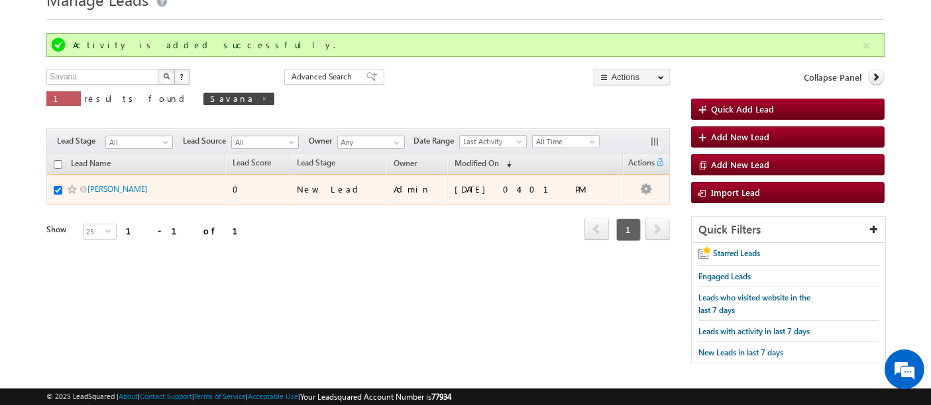
click at [126, 193] on span "[PERSON_NAME]" at bounding box center [131, 189] width 89 height 13
click at [123, 189] on link "[PERSON_NAME]" at bounding box center [117, 189] width 60 height 10
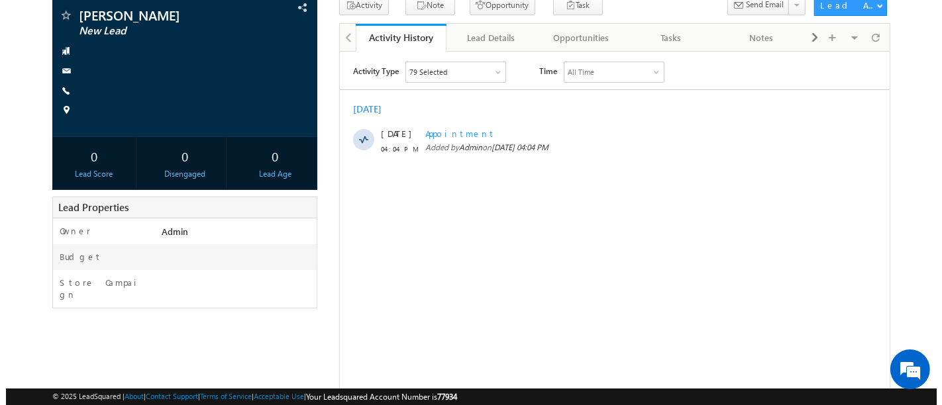
scroll to position [74, 0]
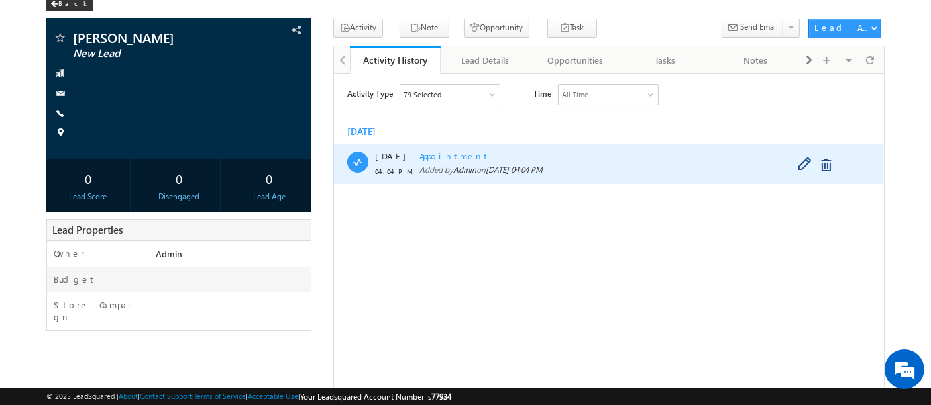
click at [462, 164] on span "Added by Admin on 09 Sep 2025 04:04 PM" at bounding box center [620, 170] width 403 height 12
click at [805, 166] on span at bounding box center [807, 165] width 21 height 16
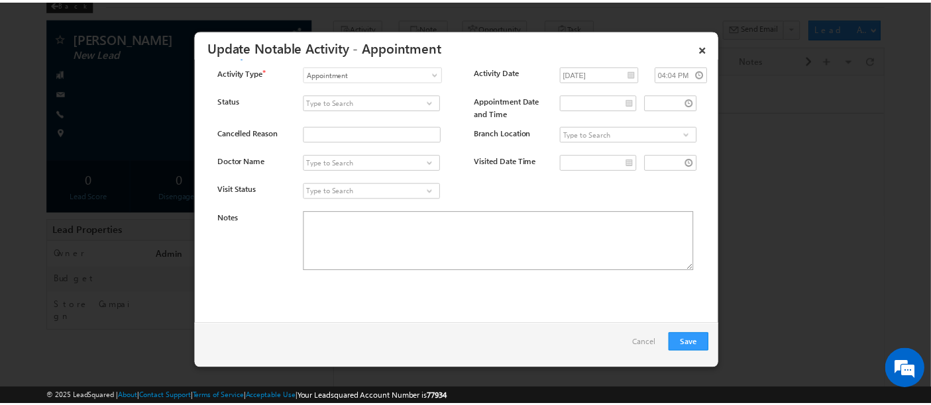
scroll to position [0, 0]
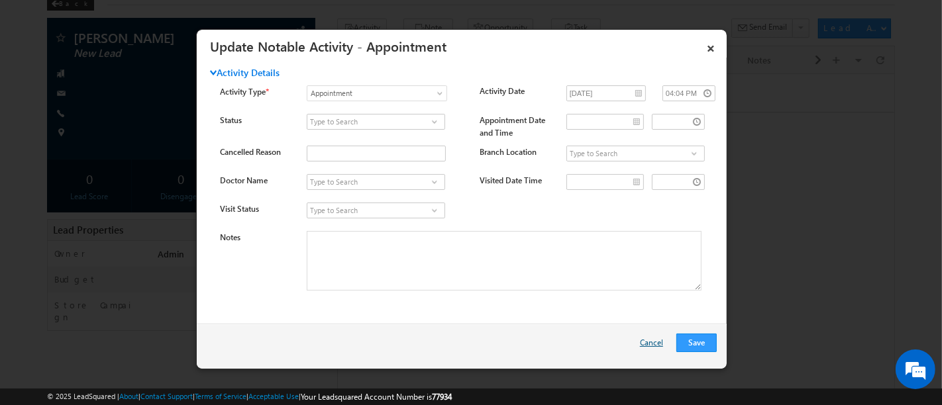
click at [656, 349] on link "Cancel" at bounding box center [655, 346] width 30 height 25
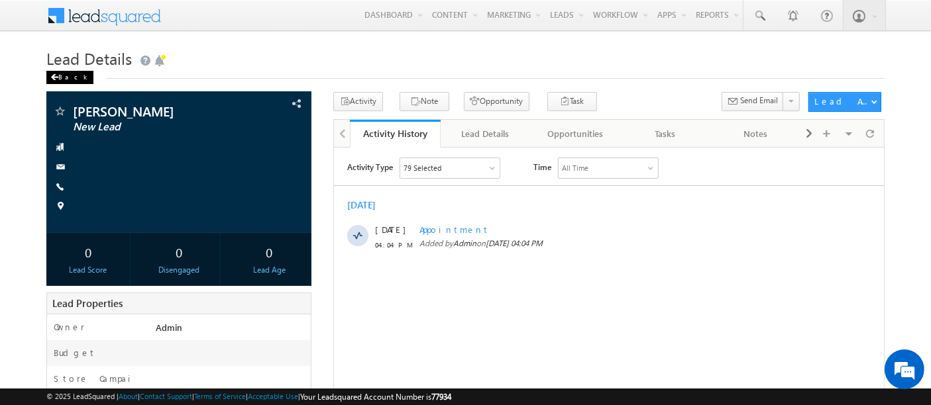
click at [60, 74] on div "Back" at bounding box center [69, 77] width 47 height 13
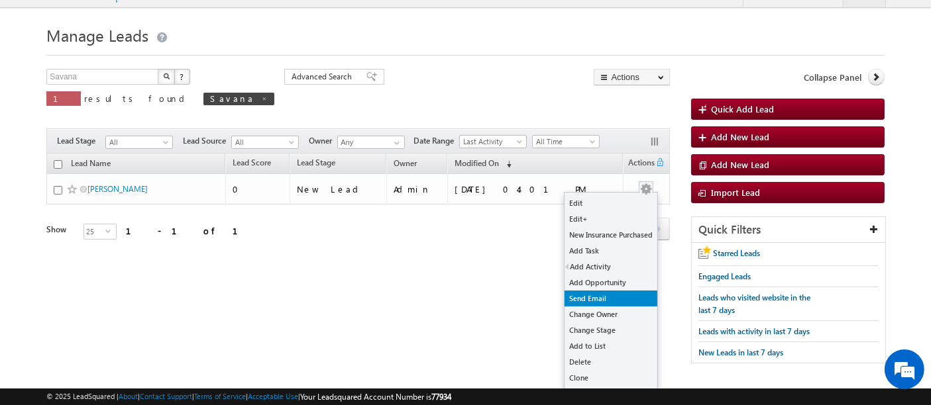
scroll to position [34, 0]
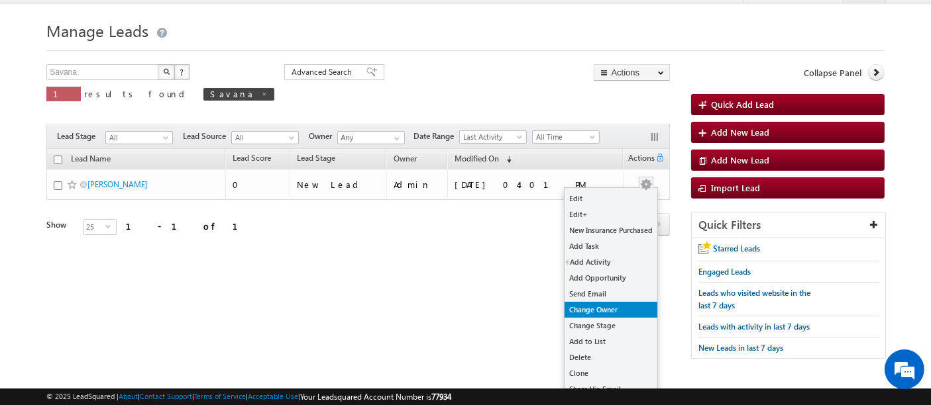
click at [611, 313] on link "Change Owner" at bounding box center [610, 310] width 93 height 16
checkbox input "true"
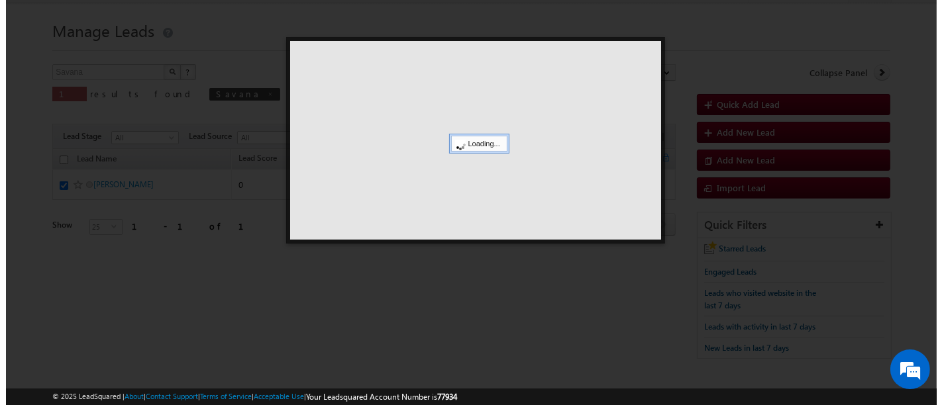
scroll to position [23, 0]
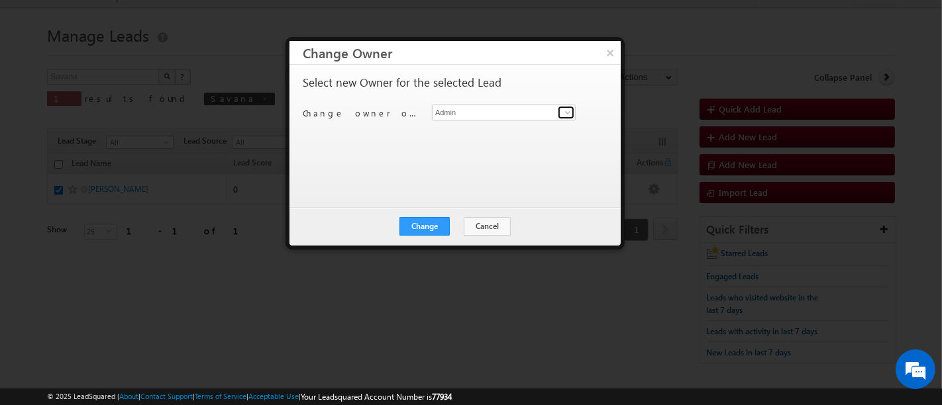
click at [570, 111] on span at bounding box center [567, 112] width 11 height 11
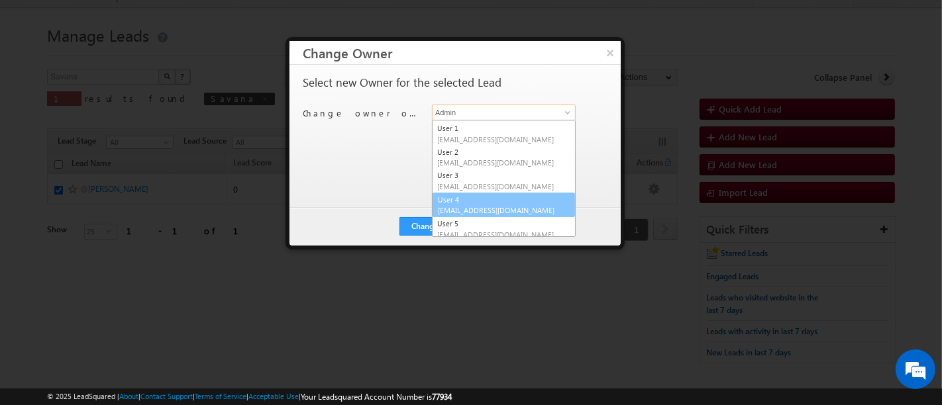
scroll to position [0, 0]
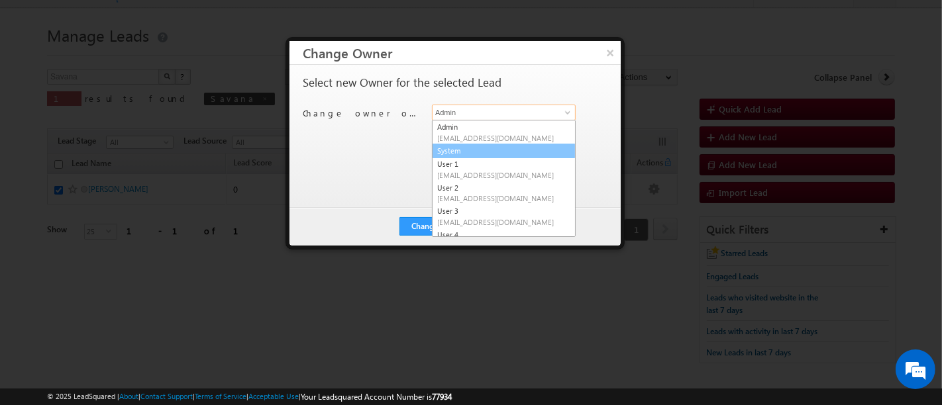
click at [458, 152] on link "System" at bounding box center [504, 151] width 144 height 15
type input "System"
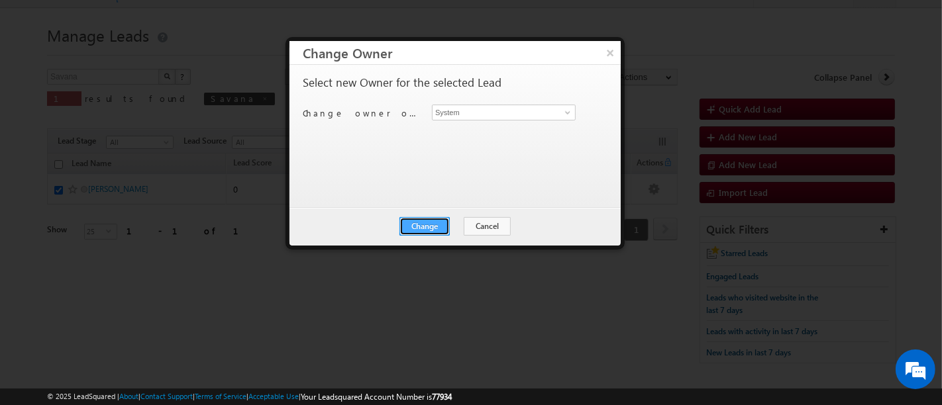
click at [427, 226] on button "Change" at bounding box center [425, 226] width 50 height 19
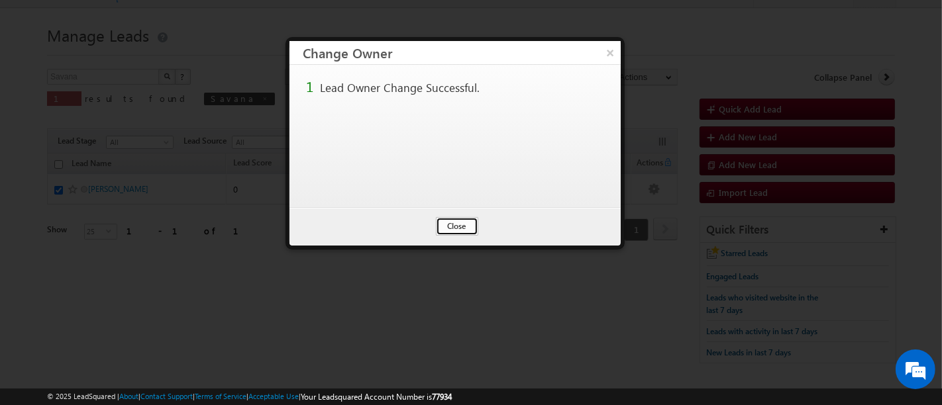
click at [462, 225] on button "Close" at bounding box center [457, 226] width 42 height 19
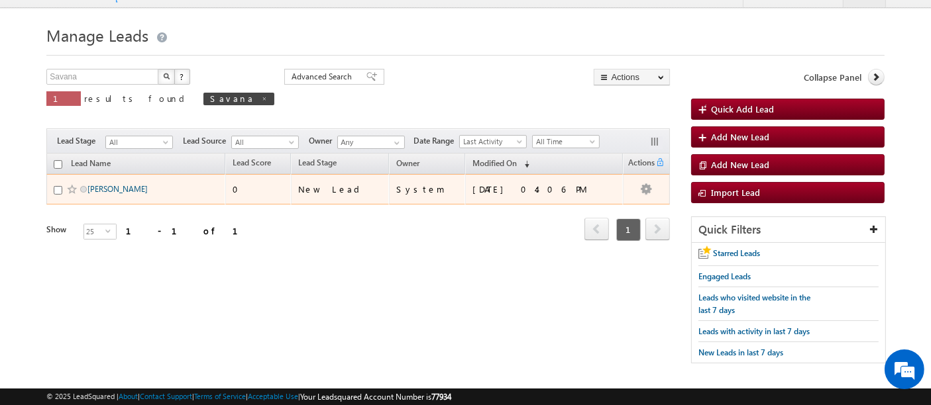
click at [113, 186] on link "[PERSON_NAME]" at bounding box center [117, 189] width 60 height 10
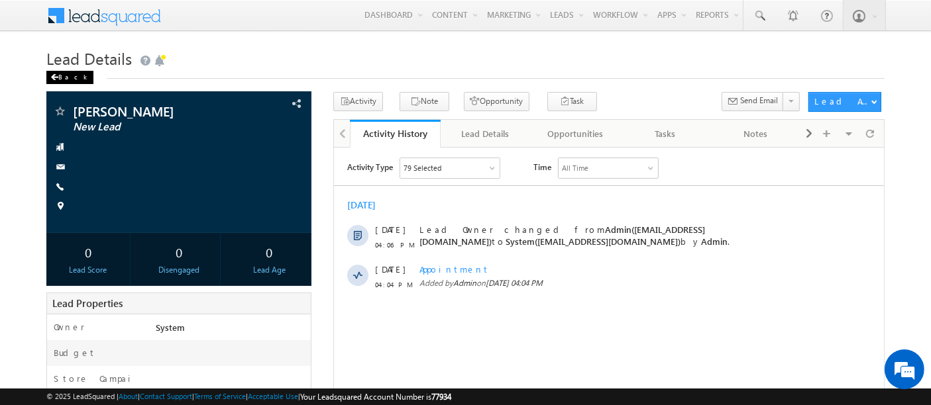
click at [67, 78] on div "Back" at bounding box center [69, 77] width 47 height 13
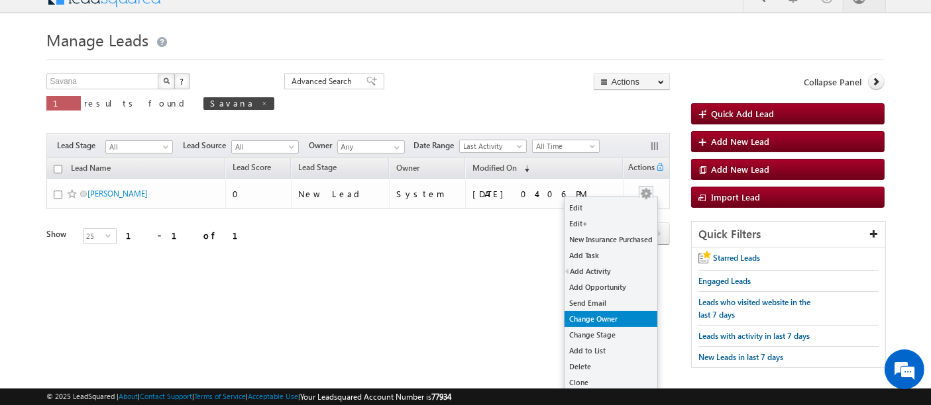
scroll to position [34, 0]
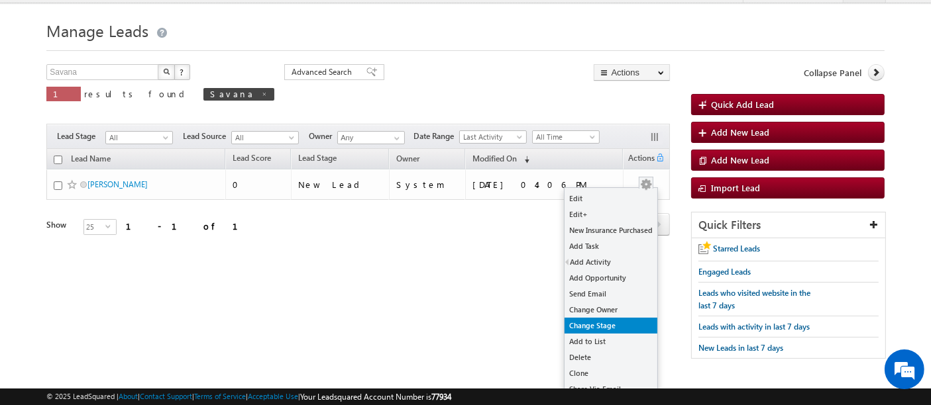
click at [615, 333] on link "Change Stage" at bounding box center [610, 326] width 93 height 16
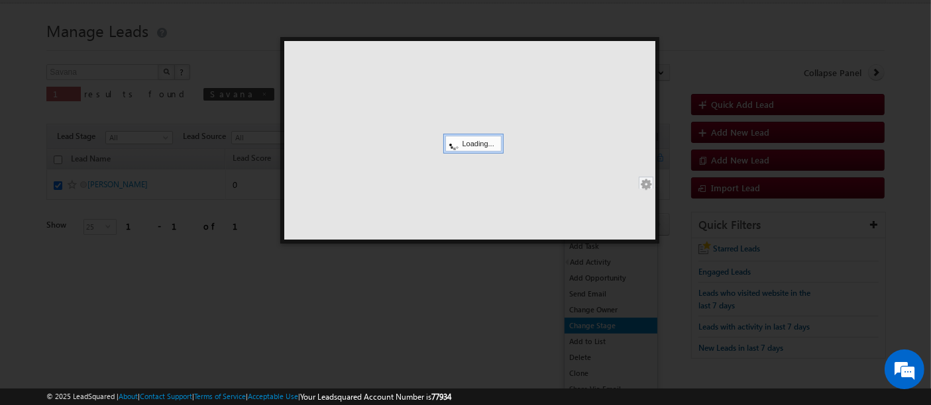
checkbox input "true"
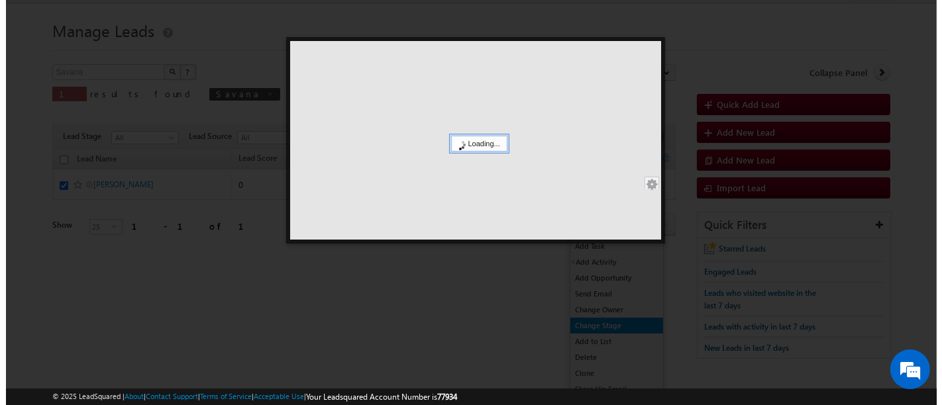
scroll to position [23, 0]
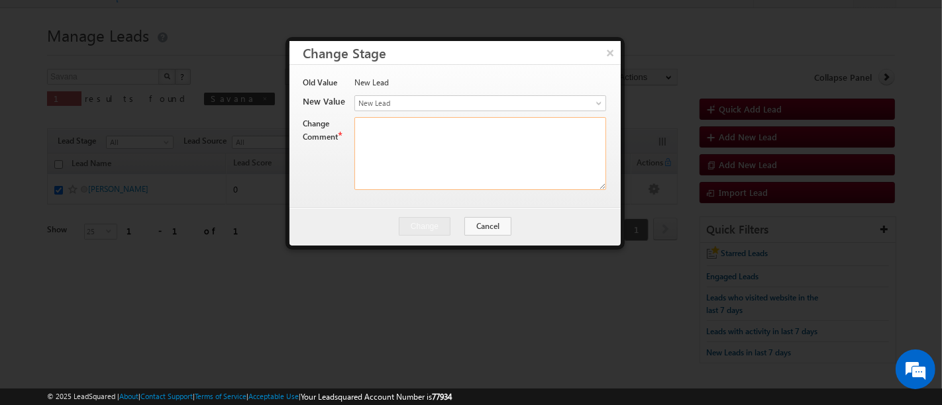
click at [494, 147] on textarea at bounding box center [480, 153] width 252 height 73
click at [598, 101] on span at bounding box center [600, 106] width 11 height 11
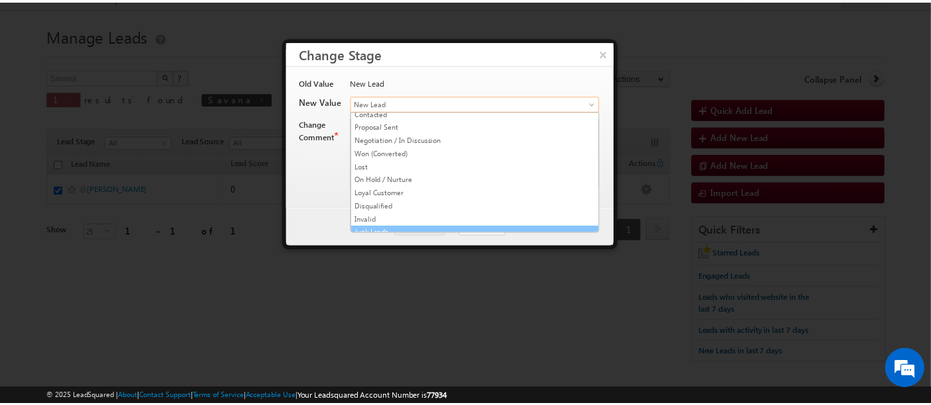
scroll to position [51, 0]
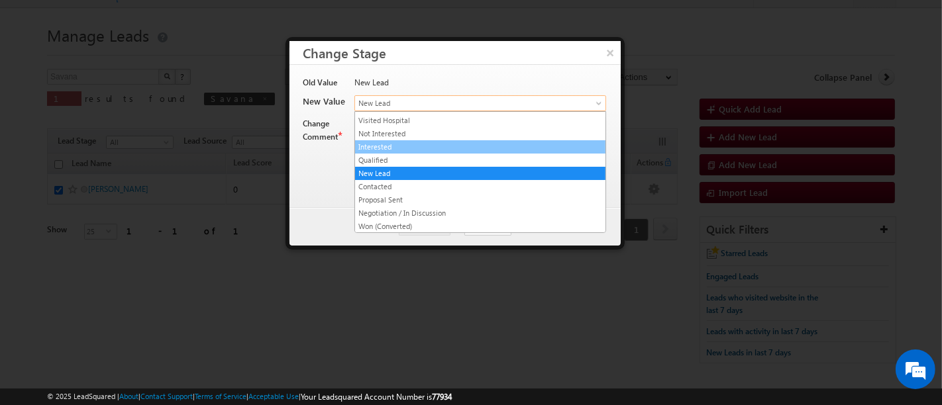
click at [392, 143] on link "Interested" at bounding box center [480, 147] width 250 height 12
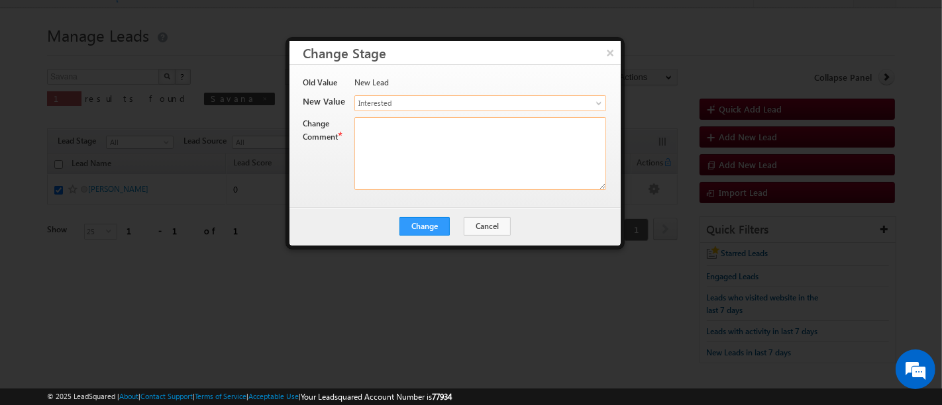
click at [408, 140] on textarea at bounding box center [480, 153] width 252 height 73
type textarea "Showed Interest for connecting us ."
click at [419, 228] on button "Change" at bounding box center [425, 226] width 50 height 19
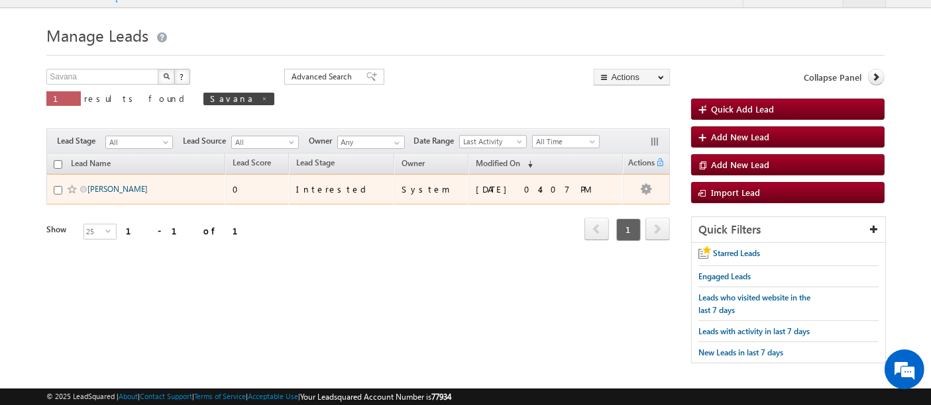
click at [133, 186] on link "[PERSON_NAME]" at bounding box center [117, 189] width 60 height 10
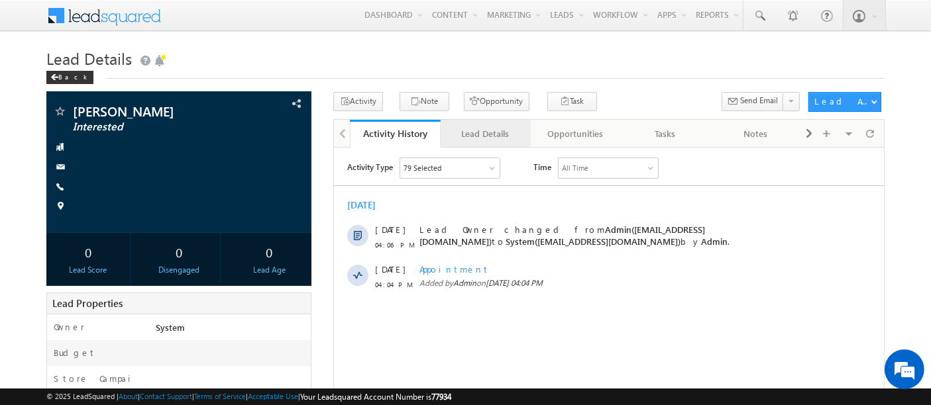
click at [478, 137] on div "Lead Details" at bounding box center [485, 134] width 68 height 16
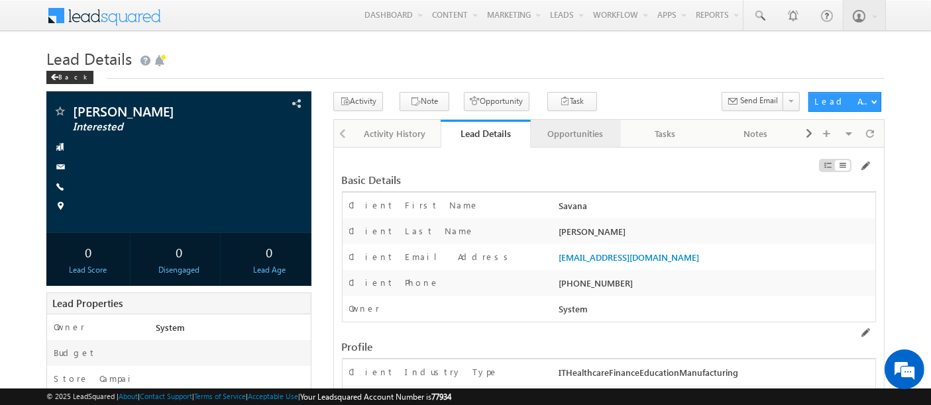
click at [583, 140] on div "Opportunities" at bounding box center [575, 134] width 68 height 16
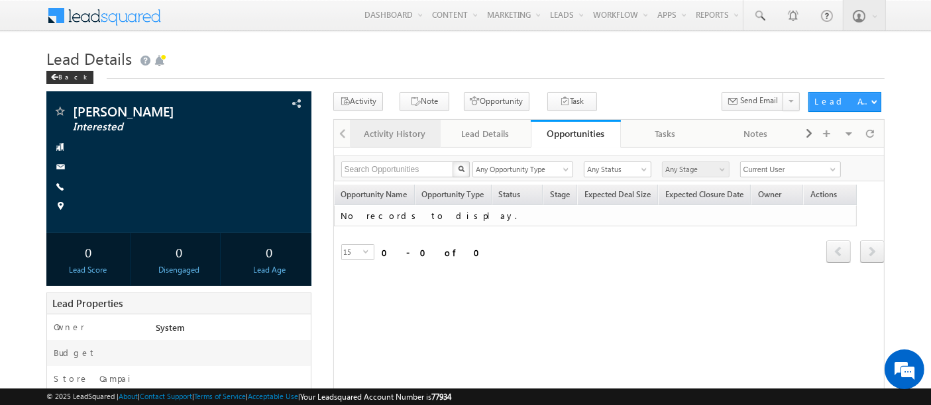
click at [392, 136] on div "Activity History" at bounding box center [394, 134] width 68 height 16
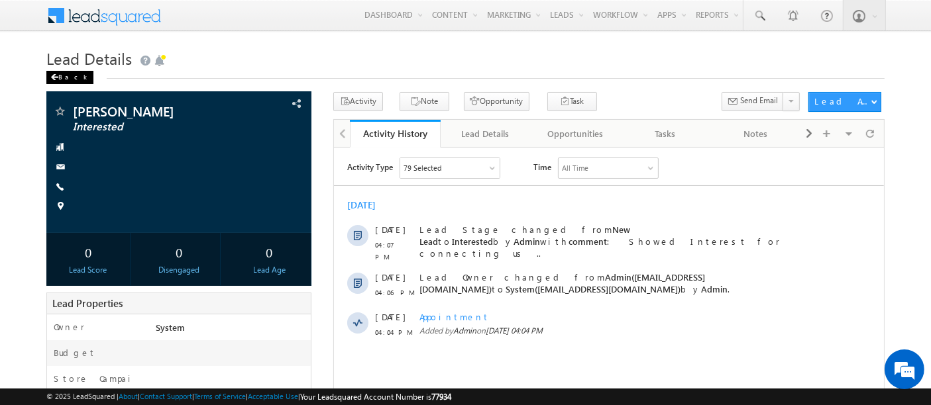
click at [60, 78] on div "Back" at bounding box center [69, 77] width 47 height 13
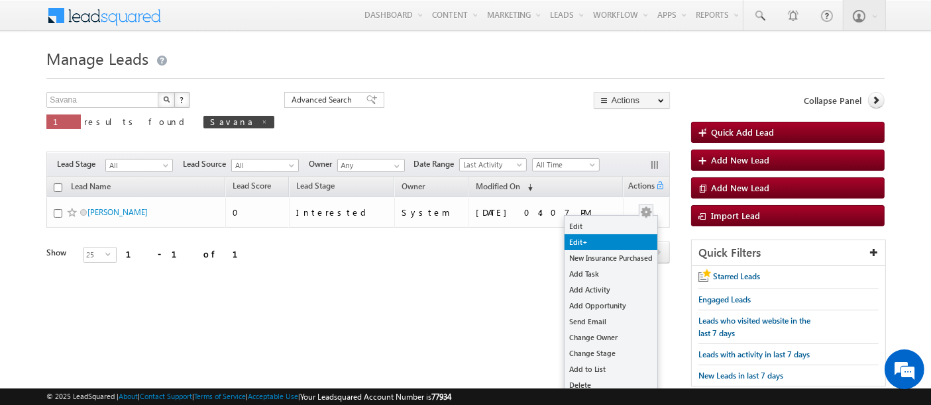
scroll to position [34, 0]
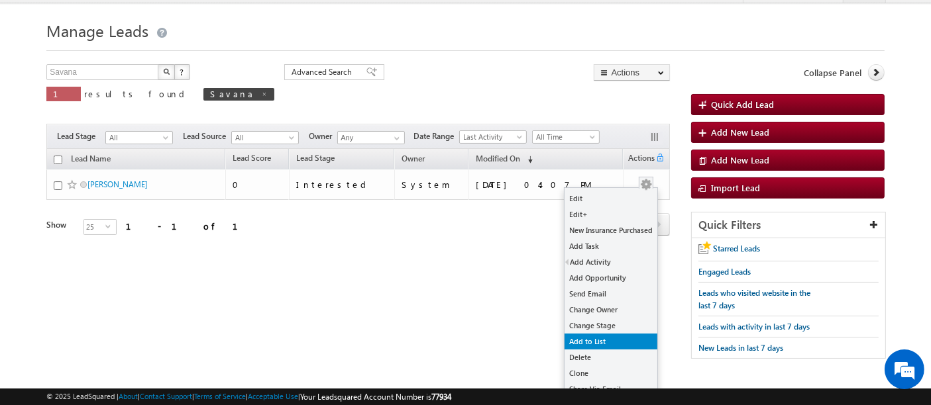
click at [610, 343] on link "Add to List" at bounding box center [610, 342] width 93 height 16
checkbox input "true"
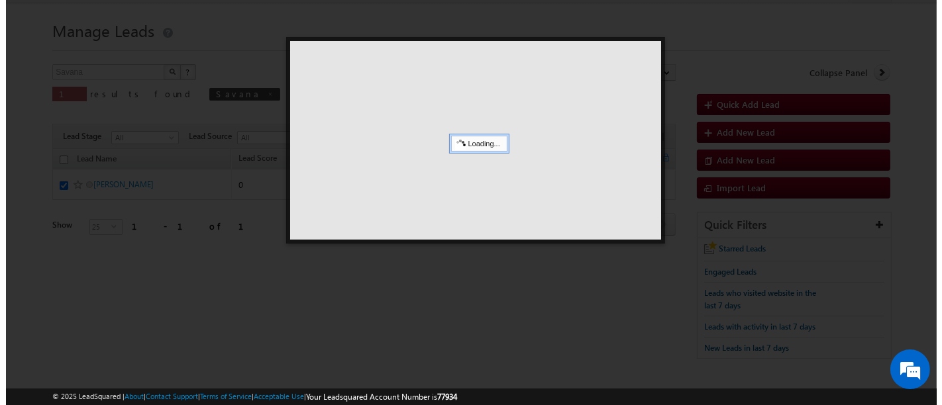
scroll to position [23, 0]
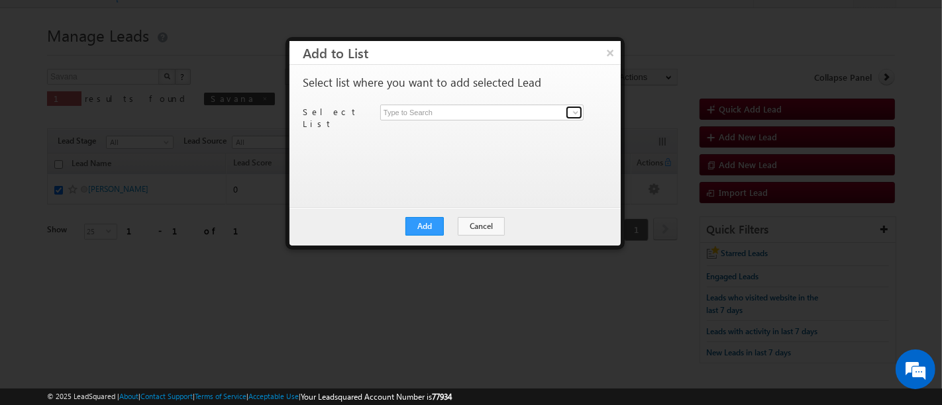
click at [570, 111] on span at bounding box center [575, 112] width 11 height 11
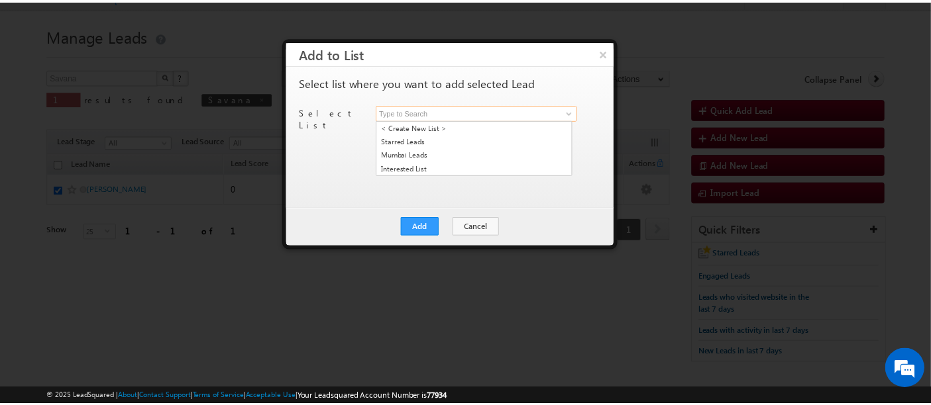
scroll to position [0, 0]
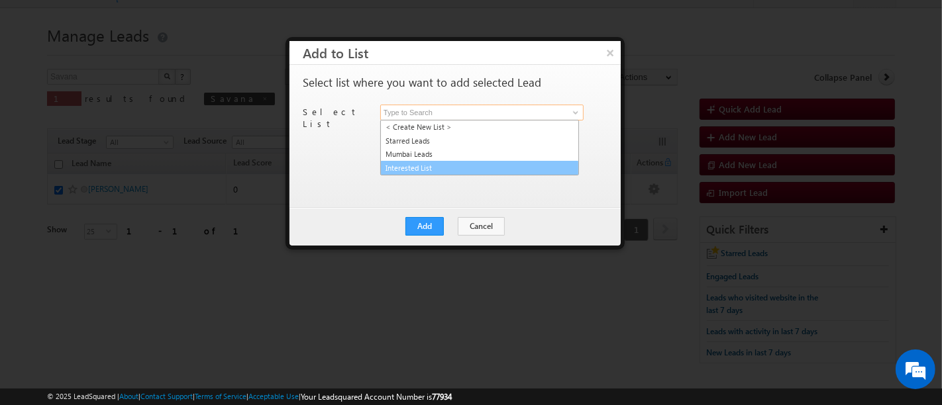
click at [407, 168] on link "Interested List" at bounding box center [479, 168] width 199 height 15
type input "Interested List"
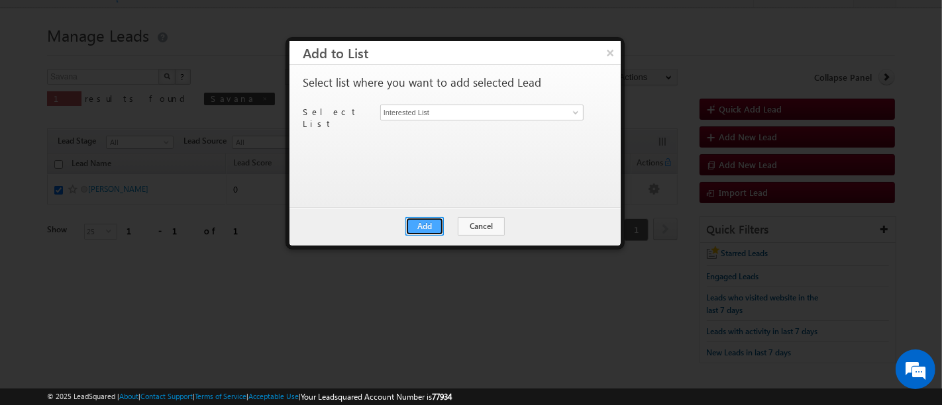
click at [444, 229] on button "Add" at bounding box center [424, 226] width 38 height 19
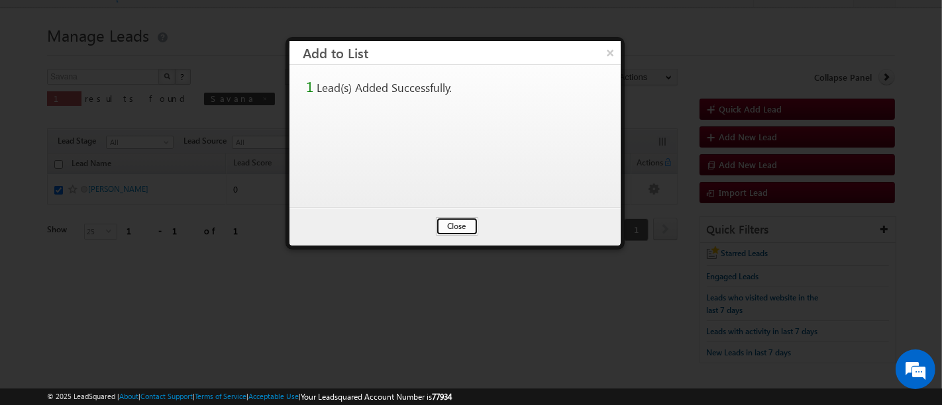
click at [459, 226] on button "Close" at bounding box center [457, 226] width 42 height 19
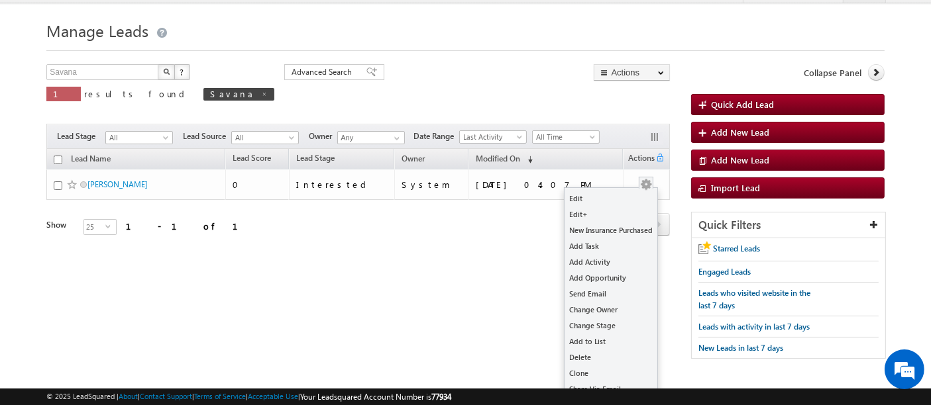
scroll to position [23, 0]
